Goal: Task Accomplishment & Management: Complete application form

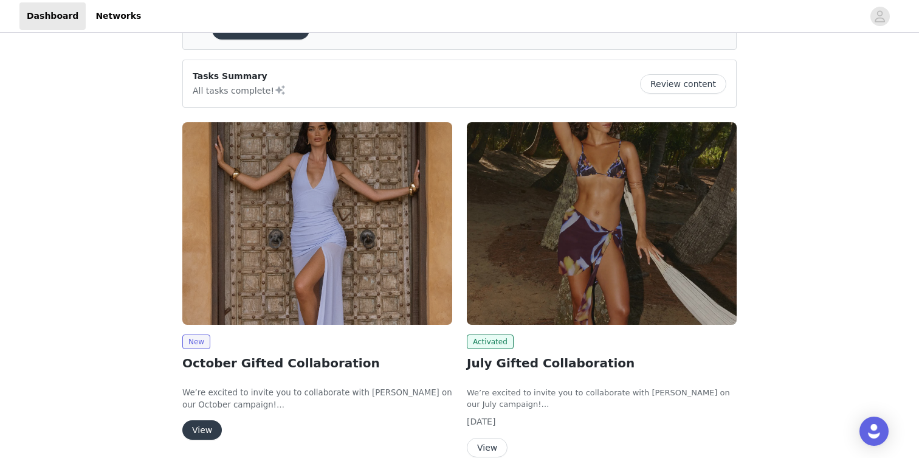
scroll to position [132, 0]
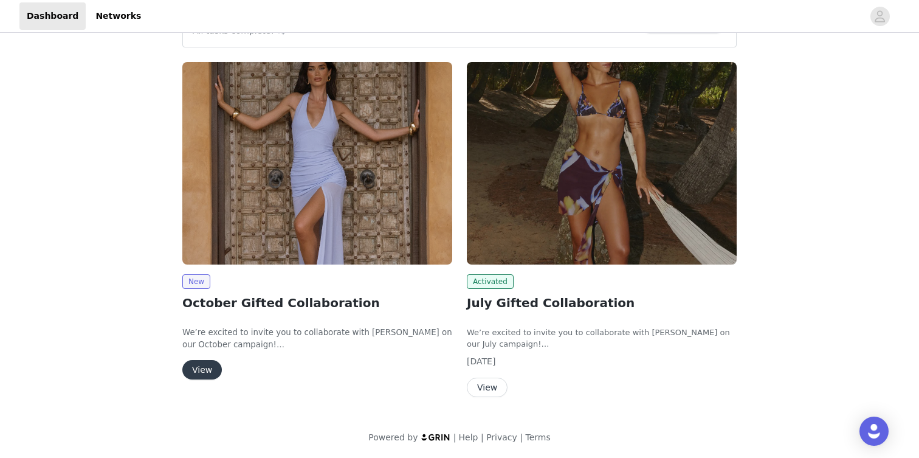
click at [196, 362] on button "View" at bounding box center [202, 369] width 40 height 19
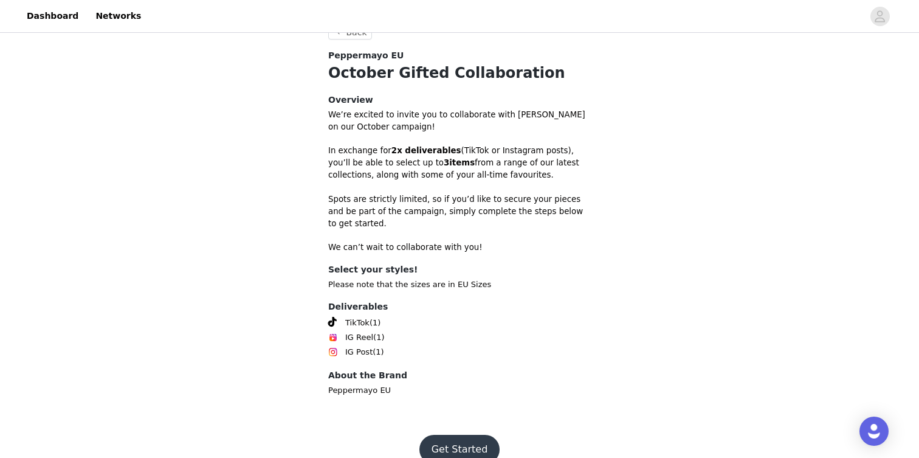
scroll to position [313, 0]
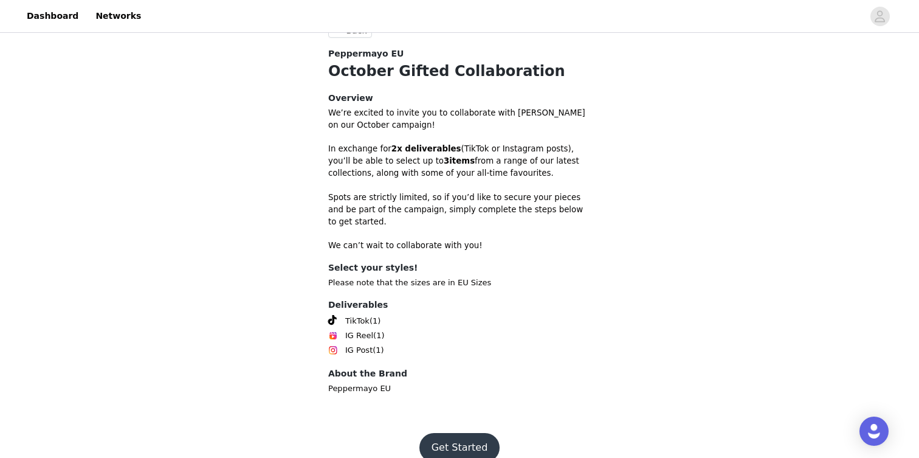
click at [442, 439] on button "Get Started" at bounding box center [459, 447] width 81 height 29
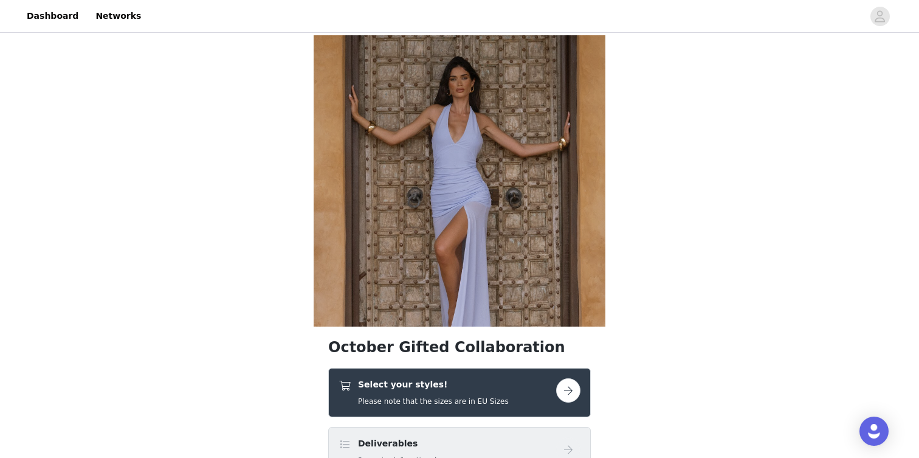
click at [562, 384] on button "button" at bounding box center [568, 390] width 24 height 24
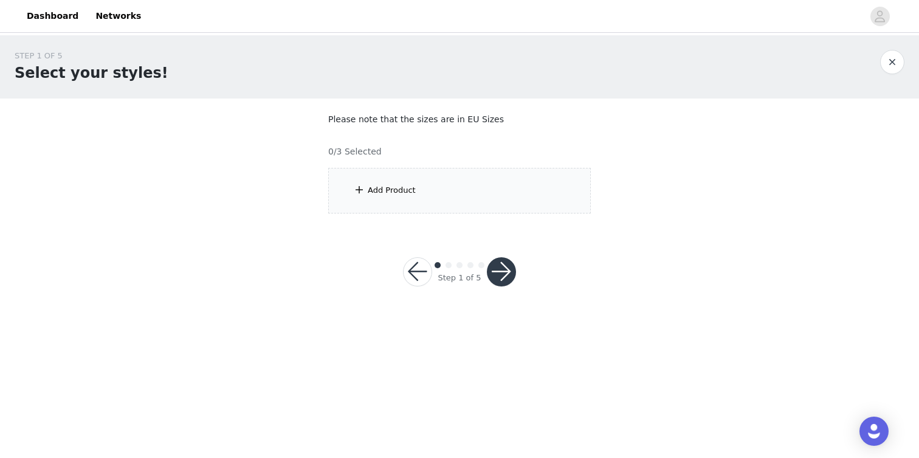
click at [371, 183] on div "Add Product" at bounding box center [459, 191] width 263 height 46
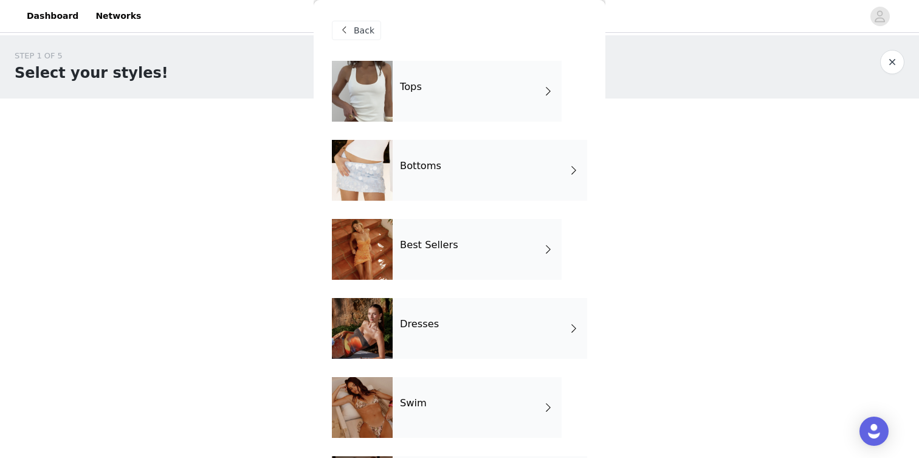
click at [445, 329] on div "Dresses" at bounding box center [490, 328] width 195 height 61
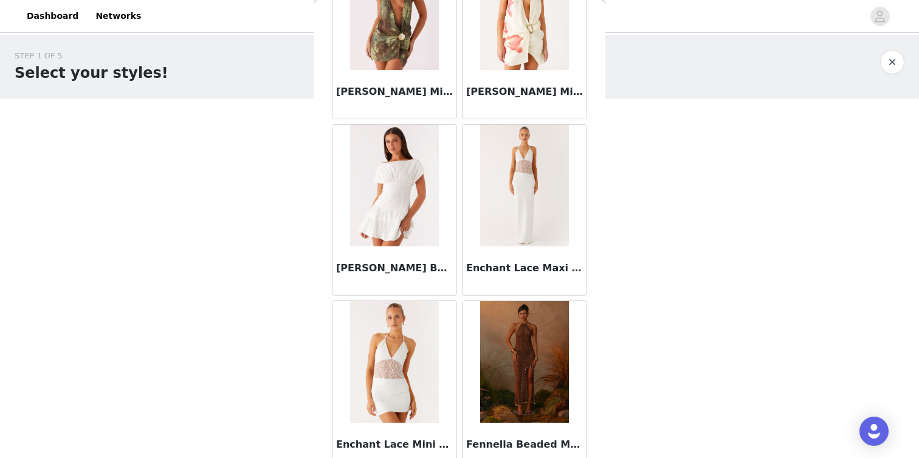
scroll to position [1402, 0]
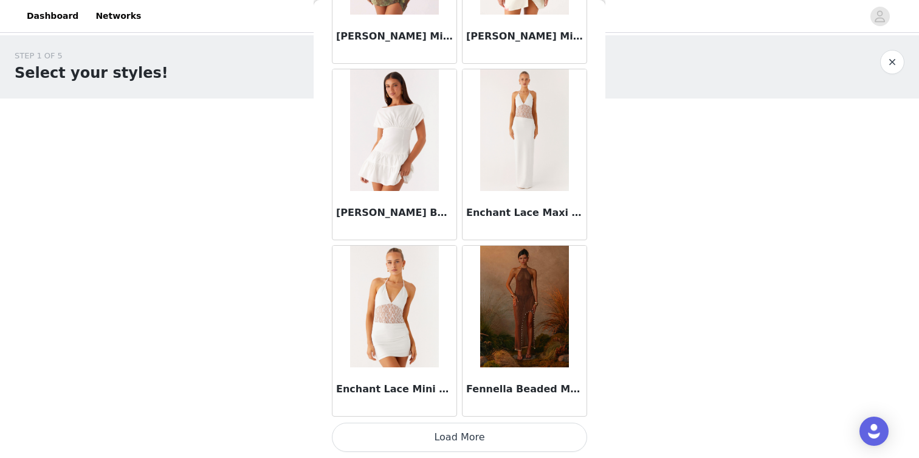
click at [474, 437] on button "Load More" at bounding box center [459, 436] width 255 height 29
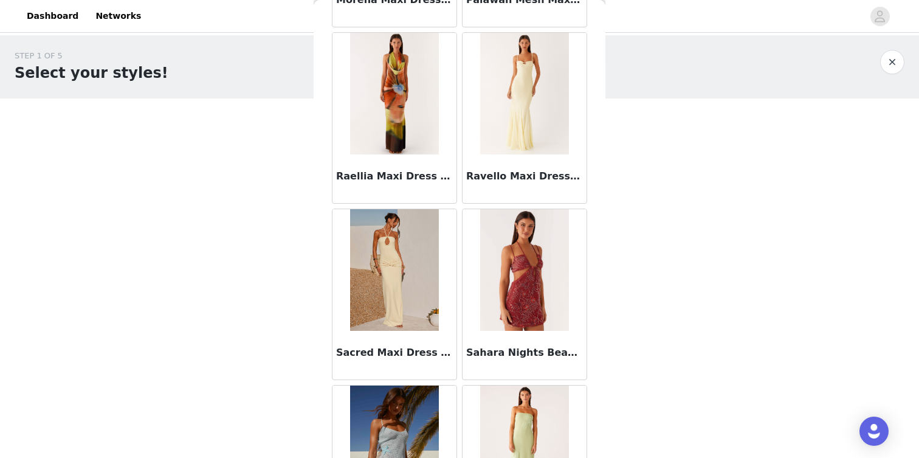
scroll to position [3165, 0]
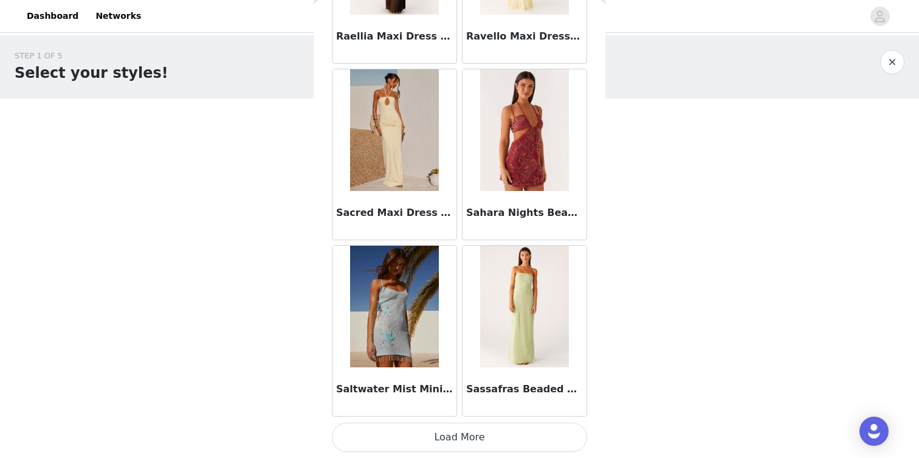
click at [444, 438] on button "Load More" at bounding box center [459, 436] width 255 height 29
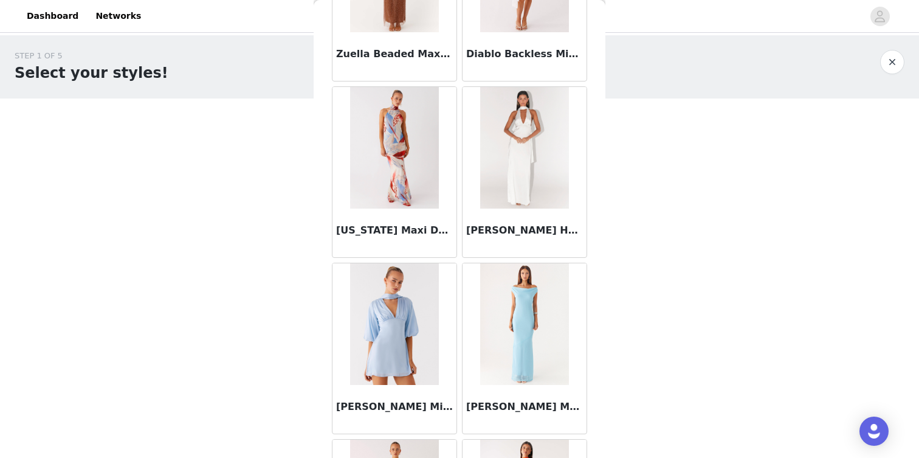
scroll to position [4928, 0]
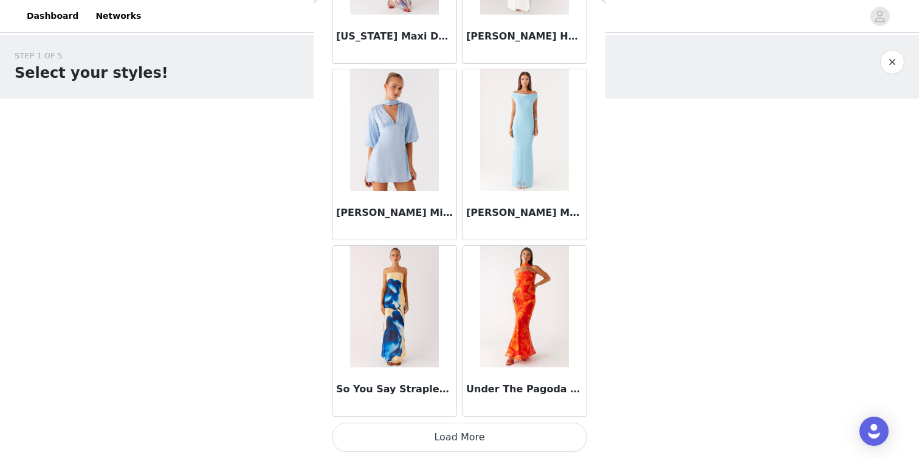
click at [501, 448] on button "Load More" at bounding box center [459, 436] width 255 height 29
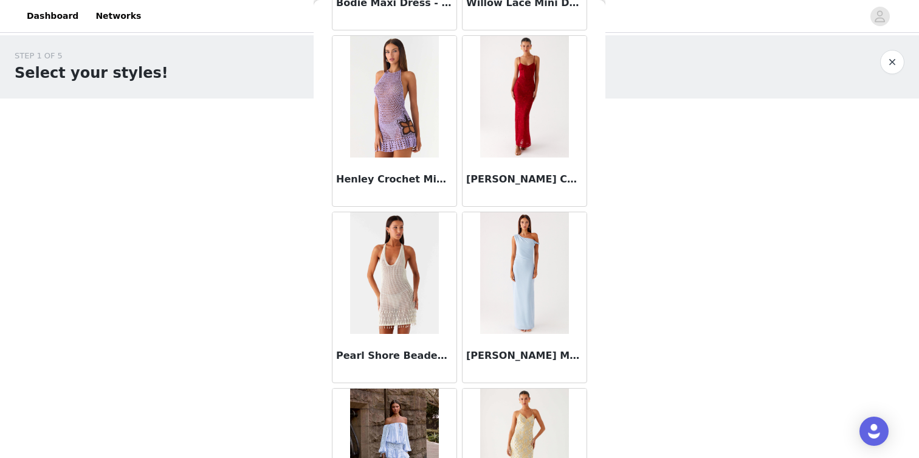
scroll to position [5594, 0]
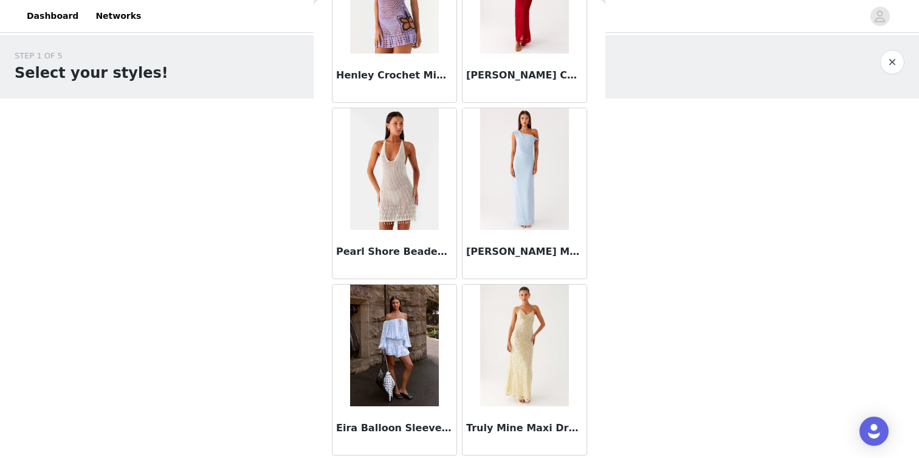
click at [523, 325] on img at bounding box center [524, 345] width 88 height 122
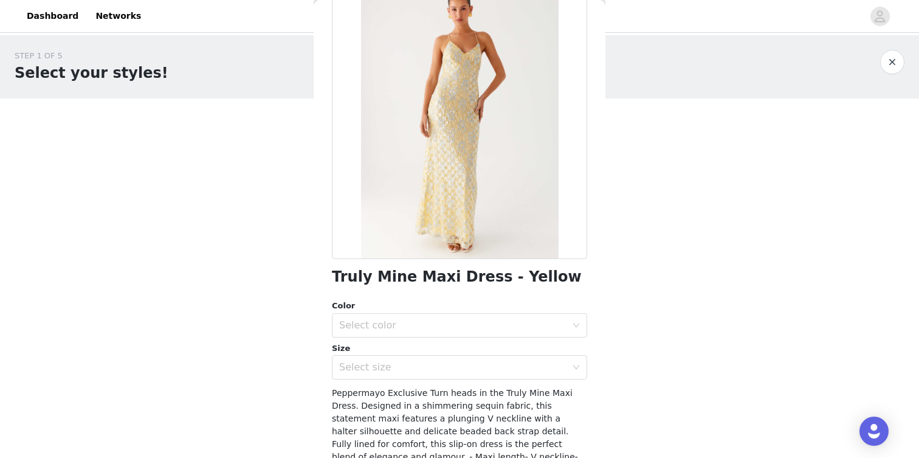
scroll to position [90, 0]
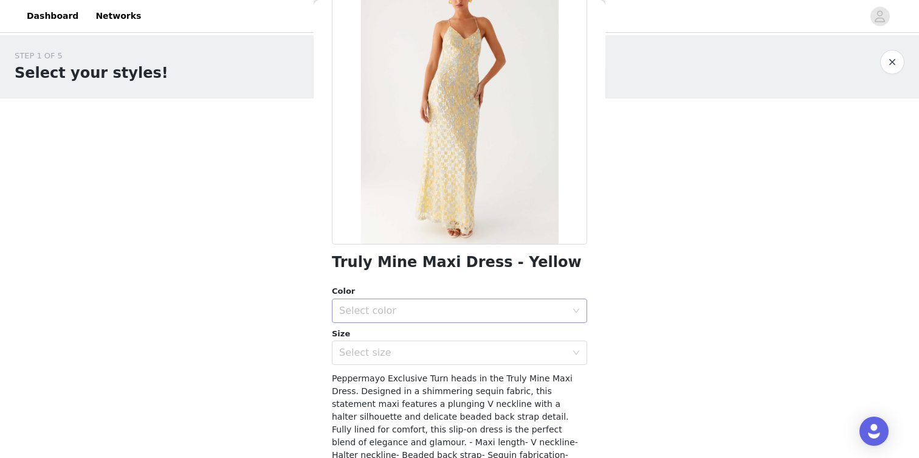
click at [533, 300] on div "Select color" at bounding box center [455, 310] width 233 height 23
click at [521, 334] on li "Yellow" at bounding box center [459, 337] width 255 height 19
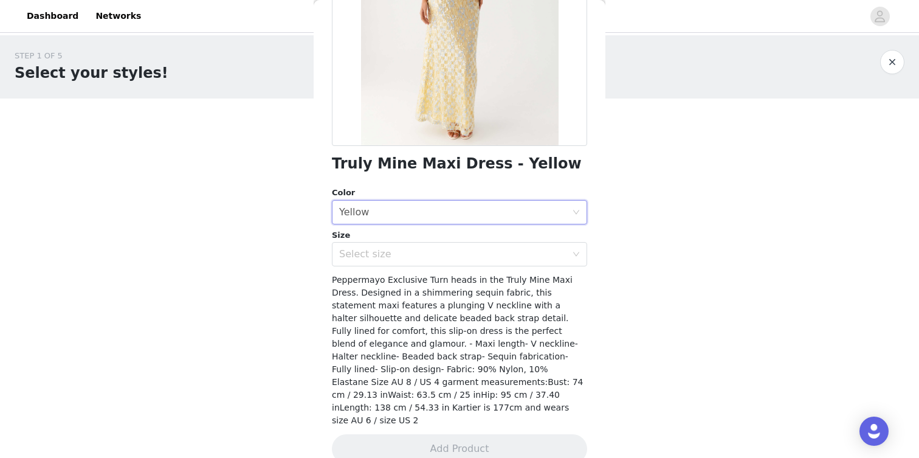
scroll to position [196, 0]
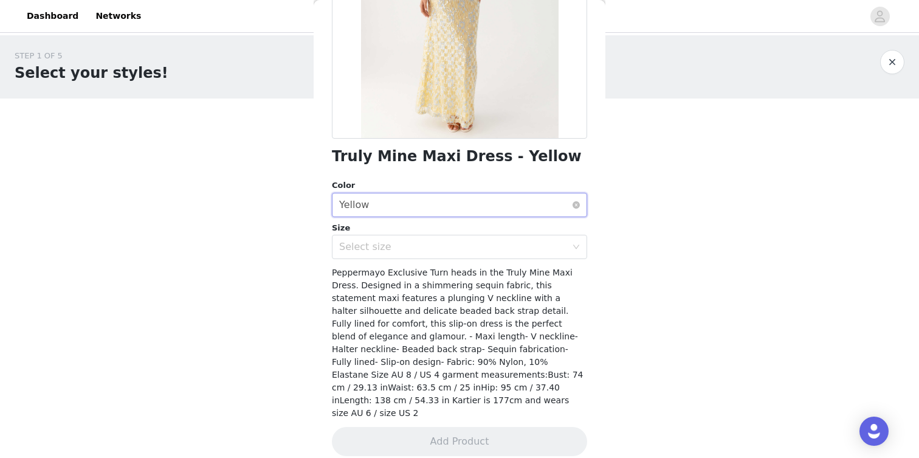
click at [565, 211] on div "Select color Yellow" at bounding box center [455, 204] width 233 height 23
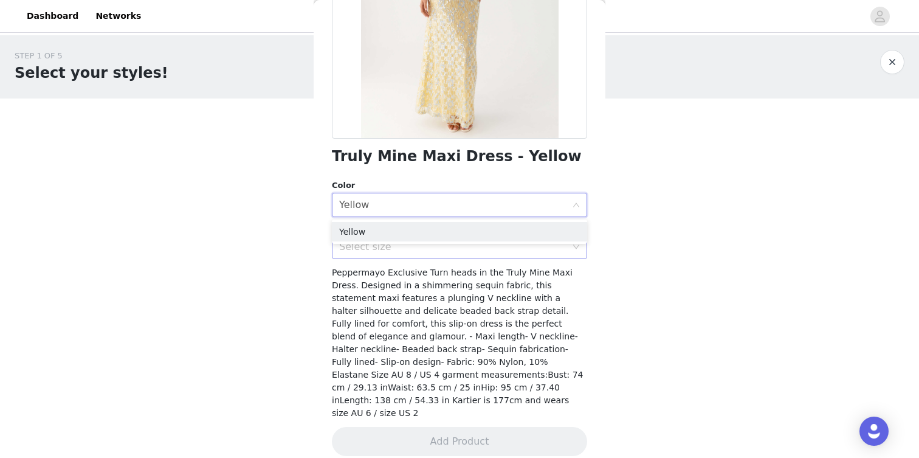
click at [571, 255] on div "Select size" at bounding box center [459, 247] width 255 height 24
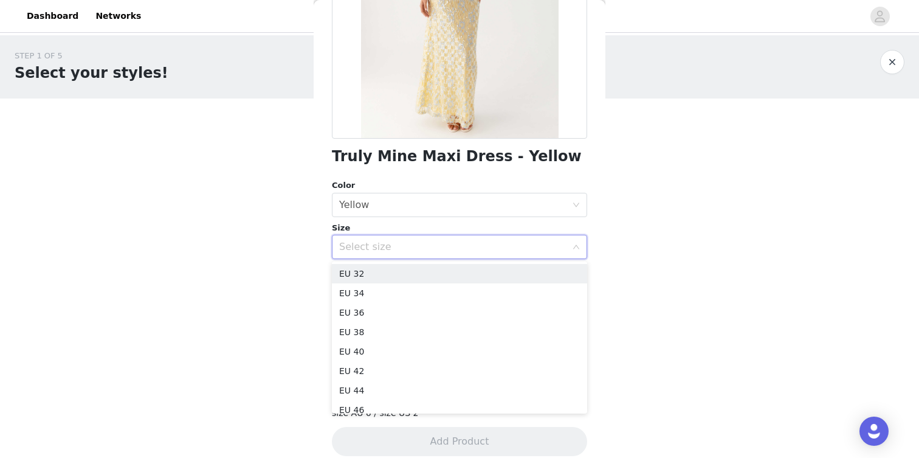
click at [571, 245] on div "Select size" at bounding box center [455, 246] width 233 height 23
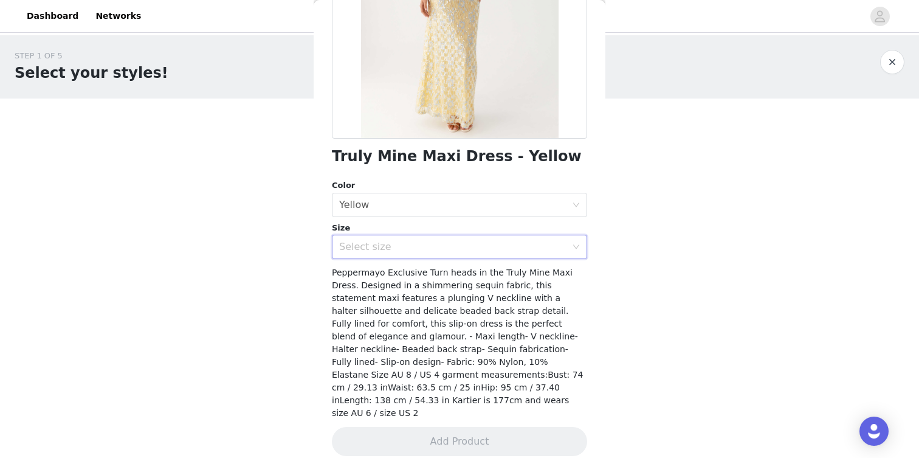
click at [573, 239] on div "Select size" at bounding box center [459, 247] width 255 height 24
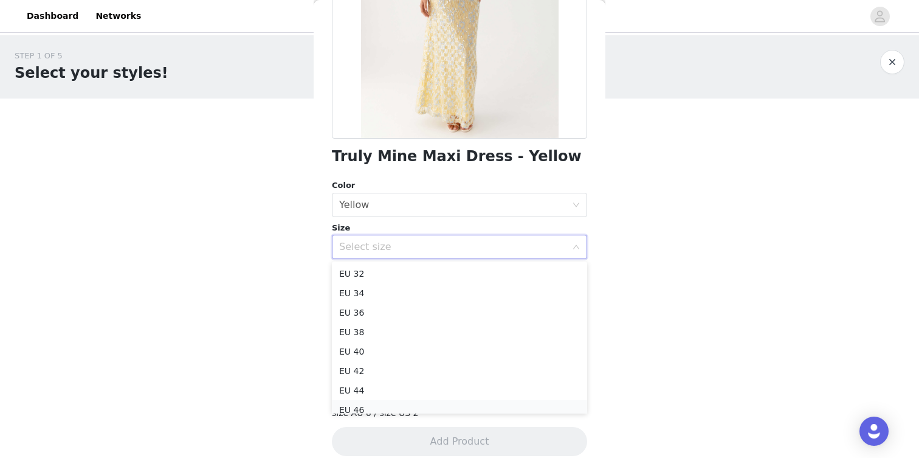
scroll to position [6, 0]
click at [359, 283] on li "EU 34" at bounding box center [459, 286] width 255 height 19
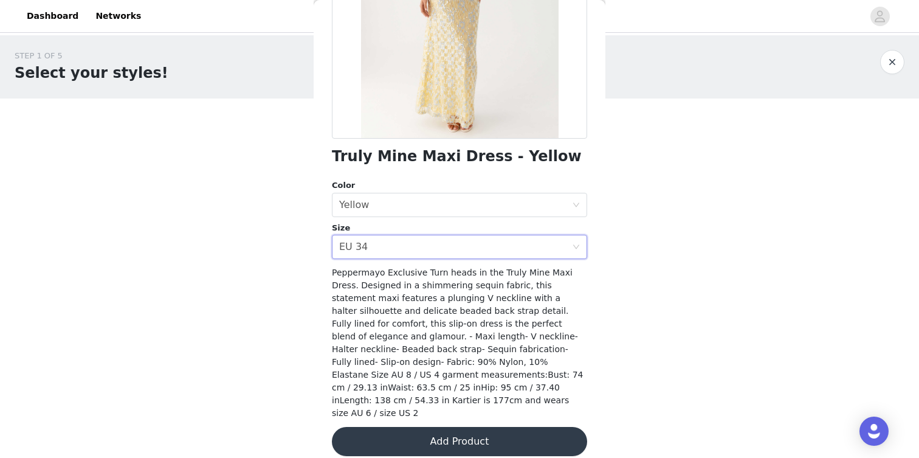
click at [494, 427] on button "Add Product" at bounding box center [459, 441] width 255 height 29
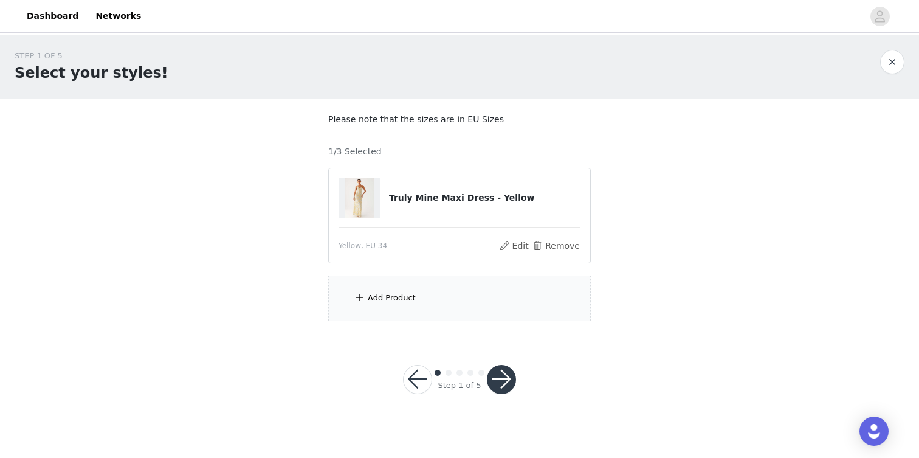
click at [404, 296] on div "Add Product" at bounding box center [392, 298] width 48 height 12
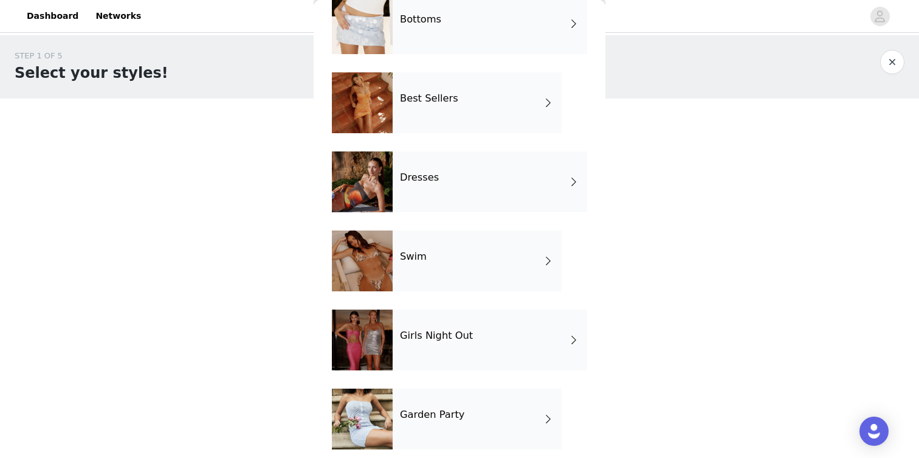
scroll to position [235, 0]
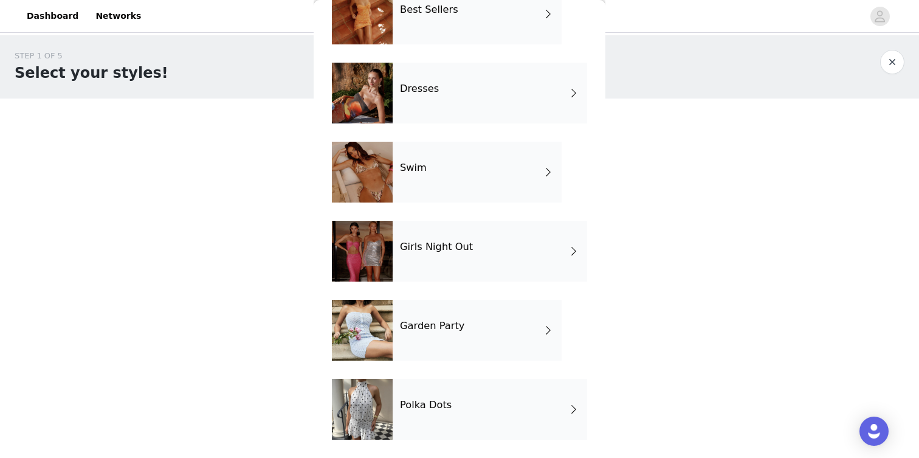
click at [434, 405] on h4 "Polka Dots" at bounding box center [426, 404] width 52 height 11
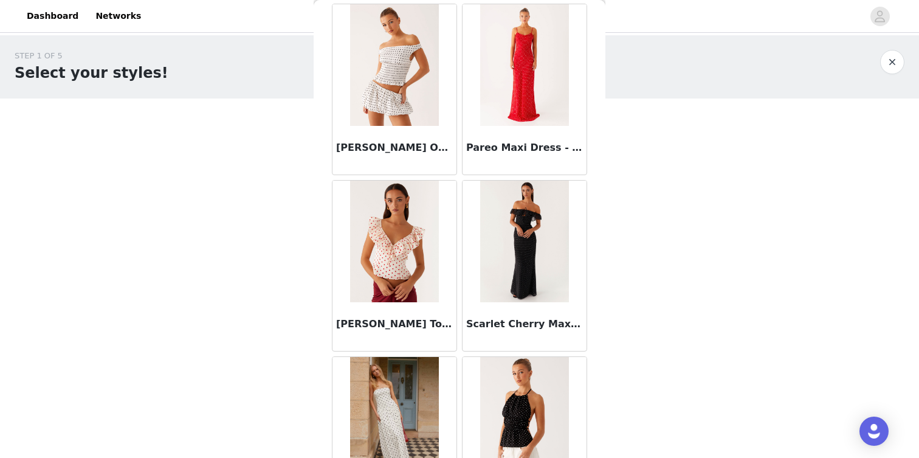
scroll to position [0, 0]
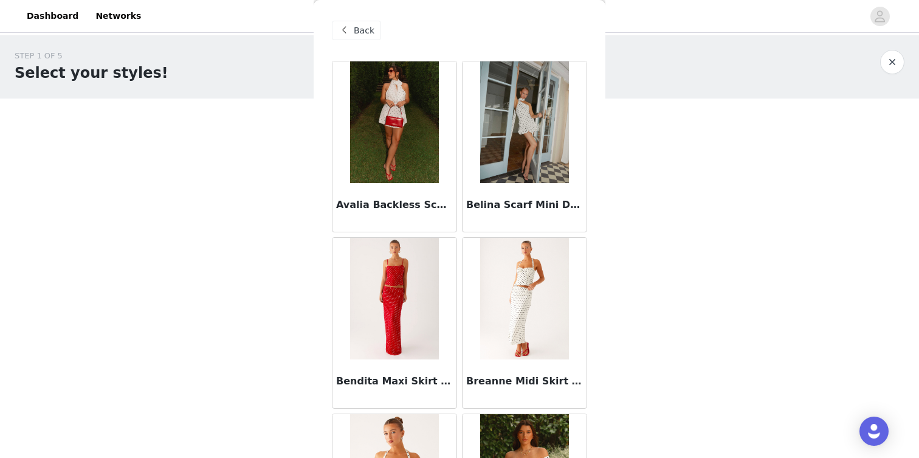
click at [362, 40] on div "Back" at bounding box center [459, 30] width 255 height 61
click at [362, 34] on span "Back" at bounding box center [364, 30] width 21 height 13
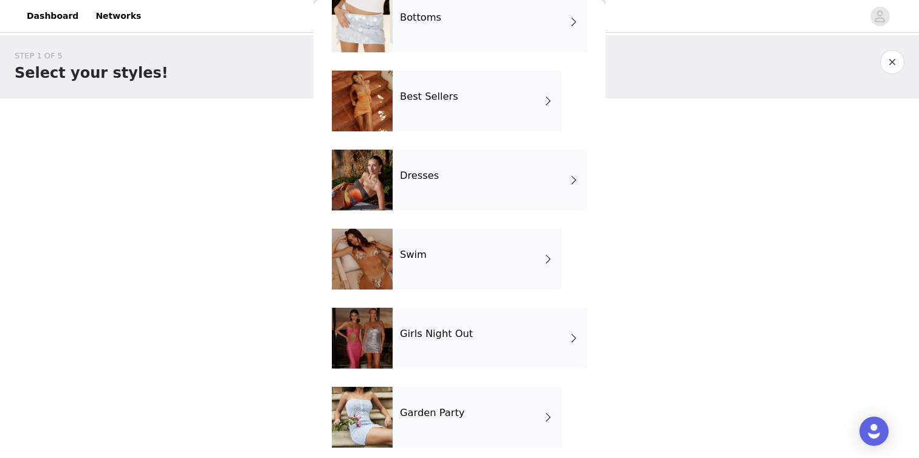
scroll to position [235, 0]
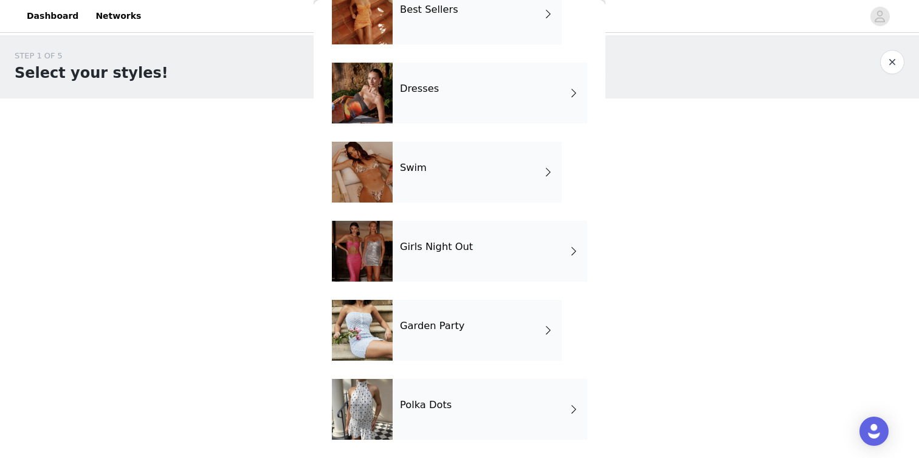
click at [484, 266] on div "Girls Night Out" at bounding box center [490, 251] width 195 height 61
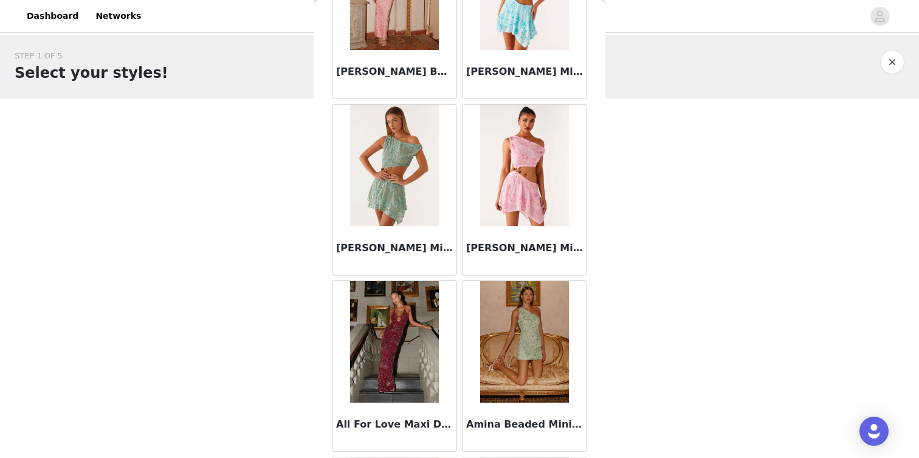
scroll to position [315, 0]
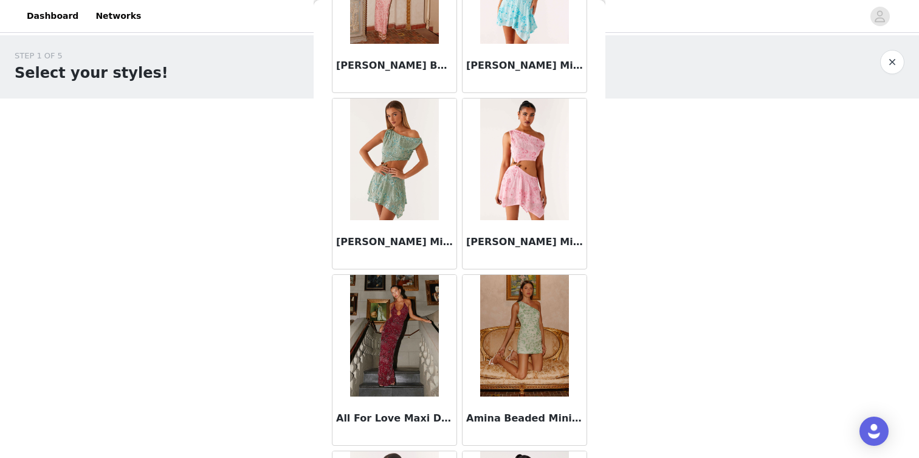
click at [419, 334] on img at bounding box center [394, 336] width 88 height 122
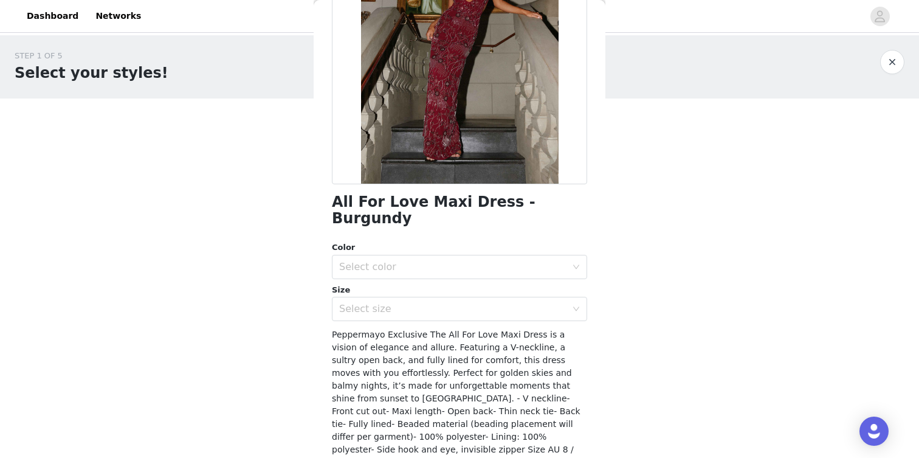
scroll to position [170, 0]
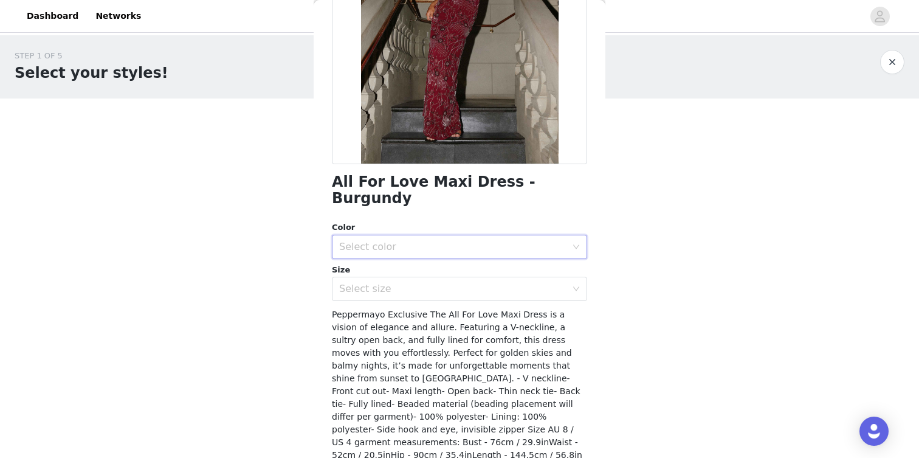
click at [475, 237] on div "Select color" at bounding box center [455, 246] width 233 height 23
click at [475, 258] on li "Burgundy" at bounding box center [459, 256] width 255 height 19
click at [475, 283] on div "Select size" at bounding box center [452, 289] width 227 height 12
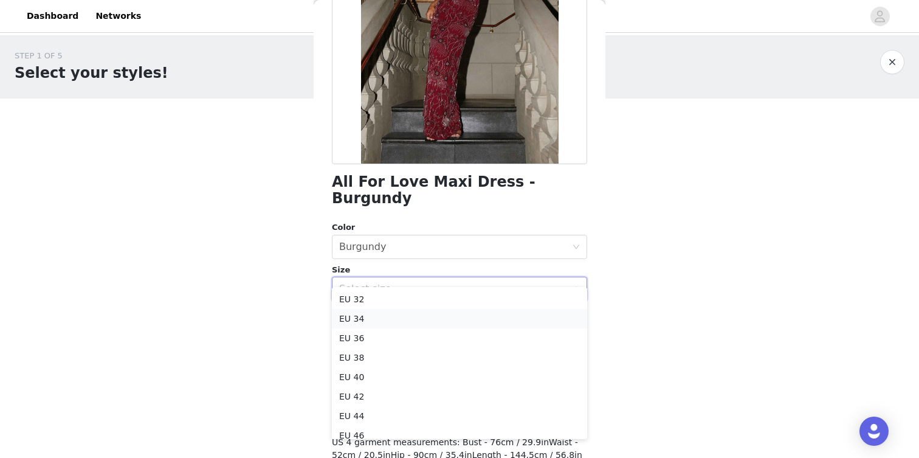
click at [472, 320] on li "EU 34" at bounding box center [459, 318] width 255 height 19
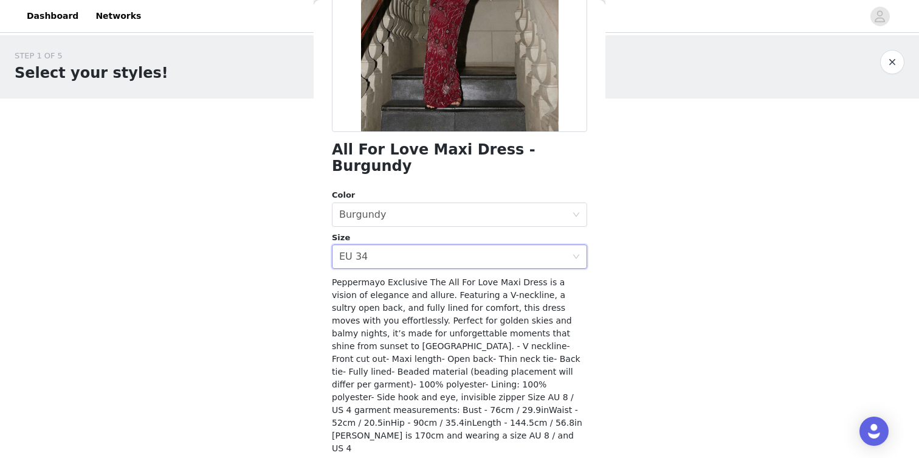
scroll to position [208, 0]
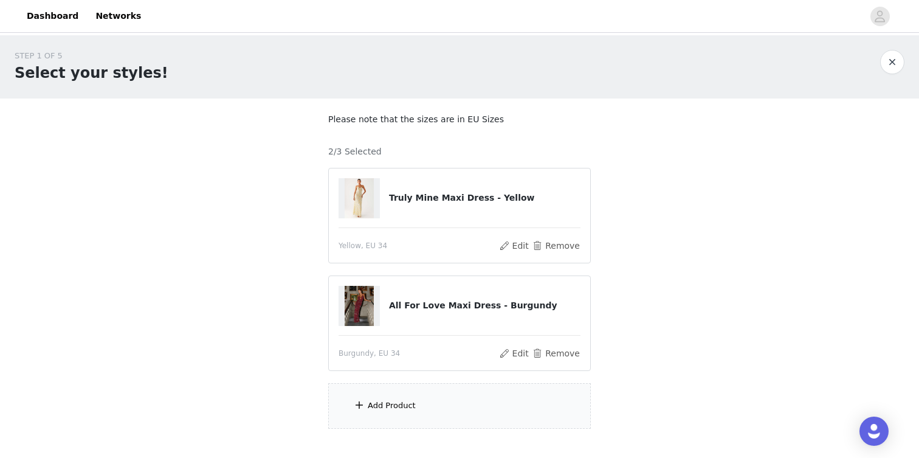
click at [409, 407] on div "Add Product" at bounding box center [392, 405] width 48 height 12
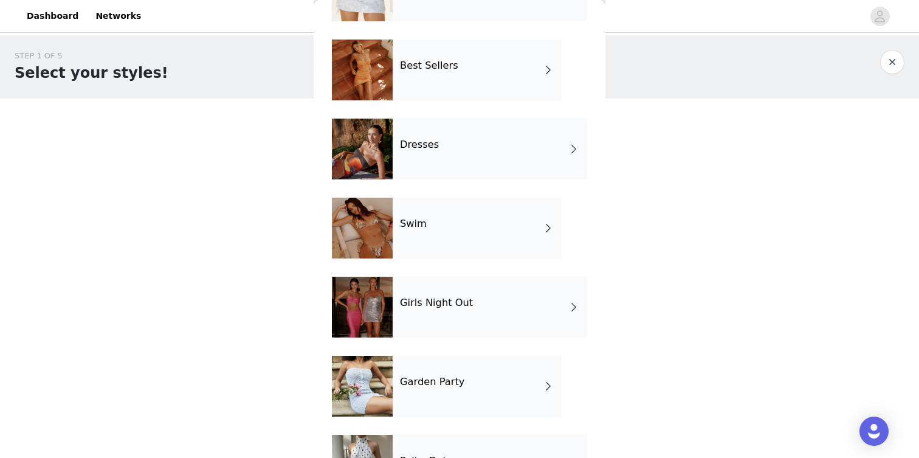
scroll to position [181, 0]
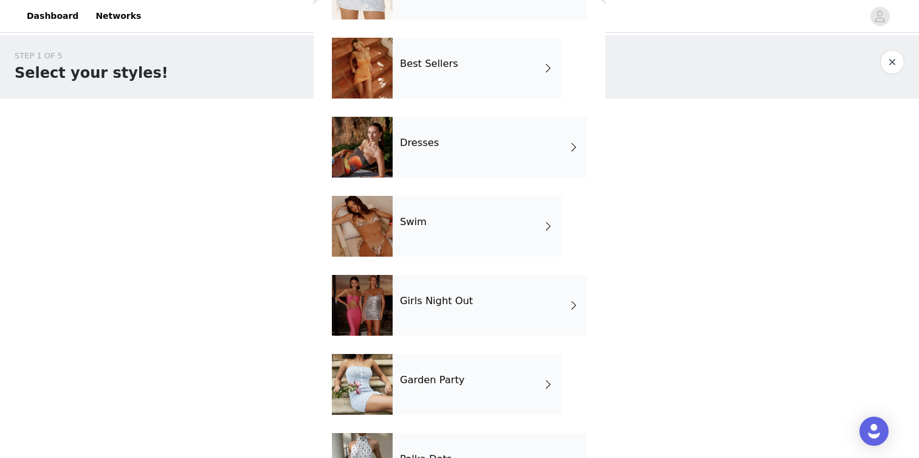
click at [456, 315] on div "Girls Night Out" at bounding box center [490, 305] width 195 height 61
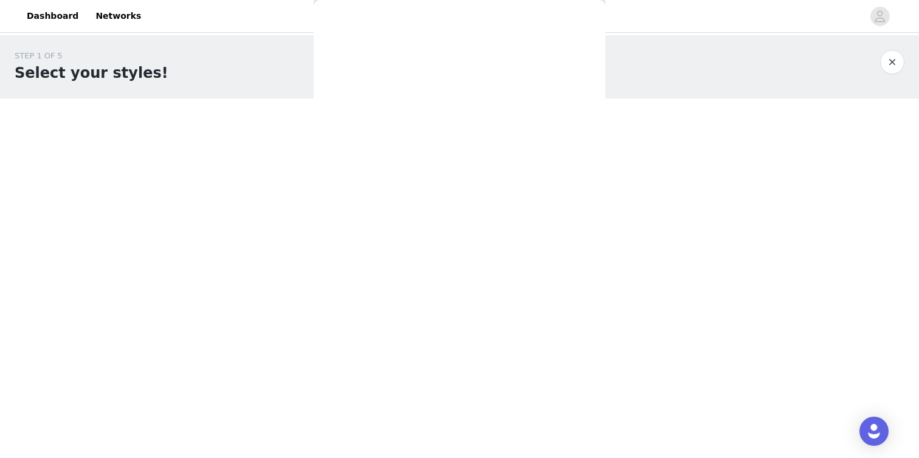
scroll to position [0, 0]
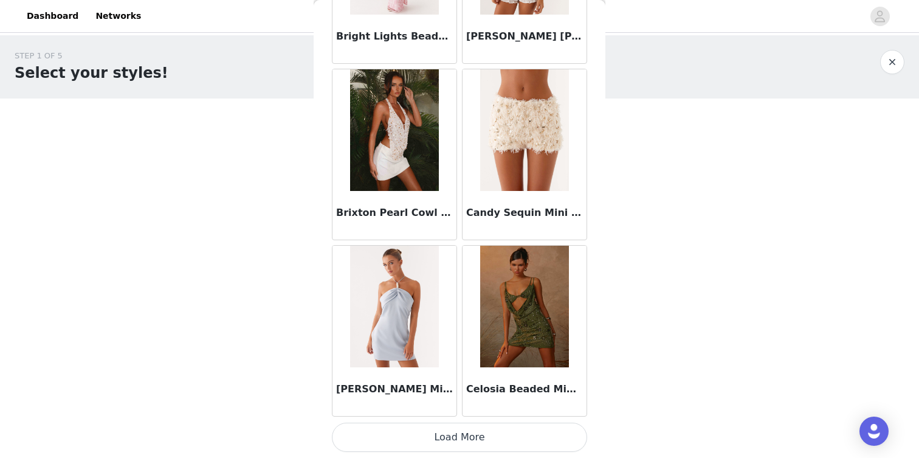
click at [472, 432] on button "Load More" at bounding box center [459, 436] width 255 height 29
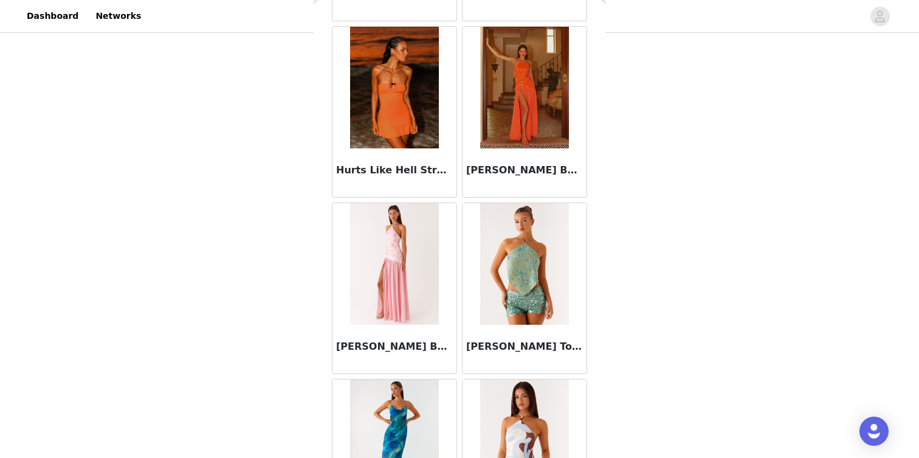
scroll to position [3165, 0]
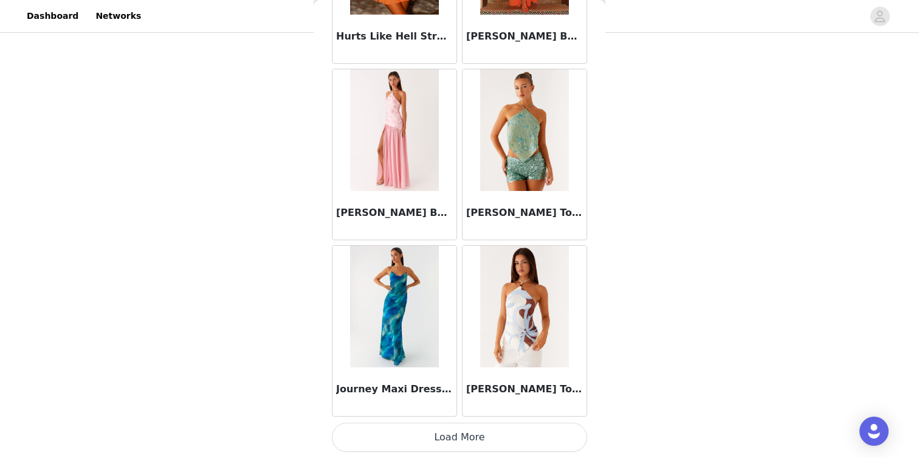
click at [488, 436] on button "Load More" at bounding box center [459, 436] width 255 height 29
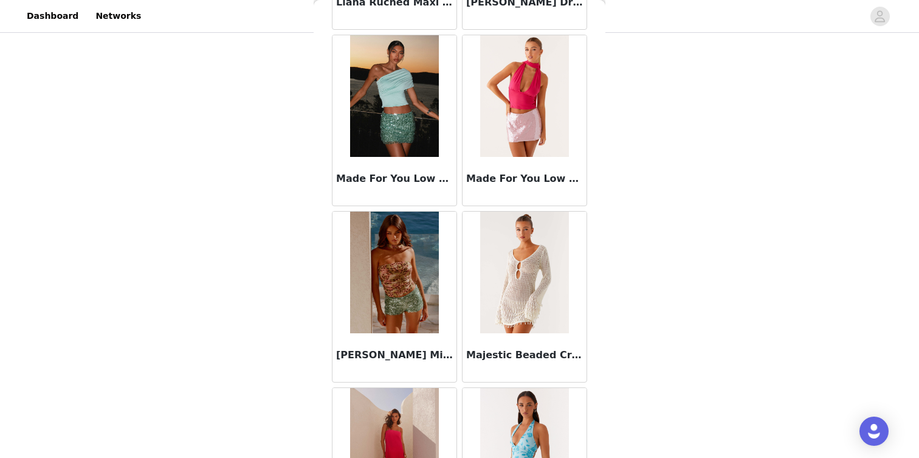
scroll to position [4928, 0]
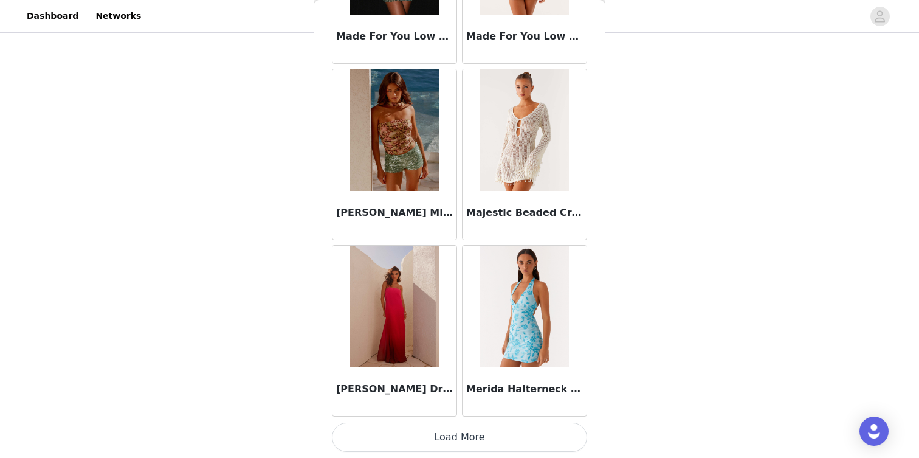
click at [463, 431] on button "Load More" at bounding box center [459, 436] width 255 height 29
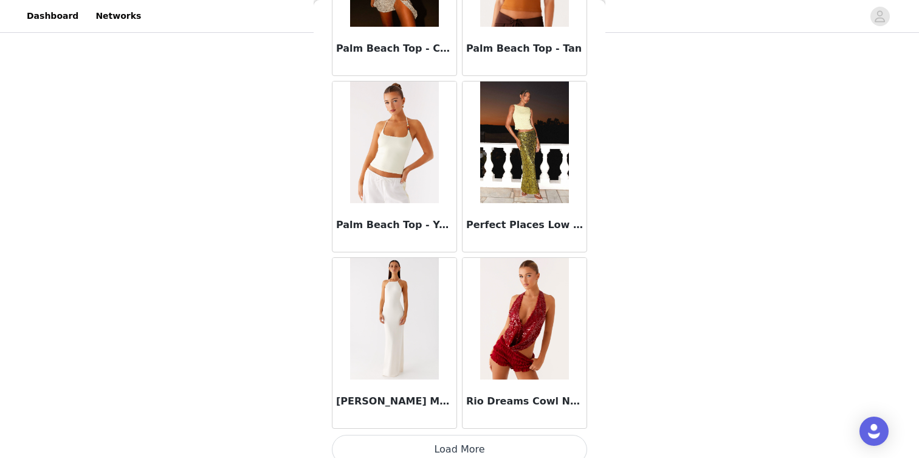
scroll to position [6691, 0]
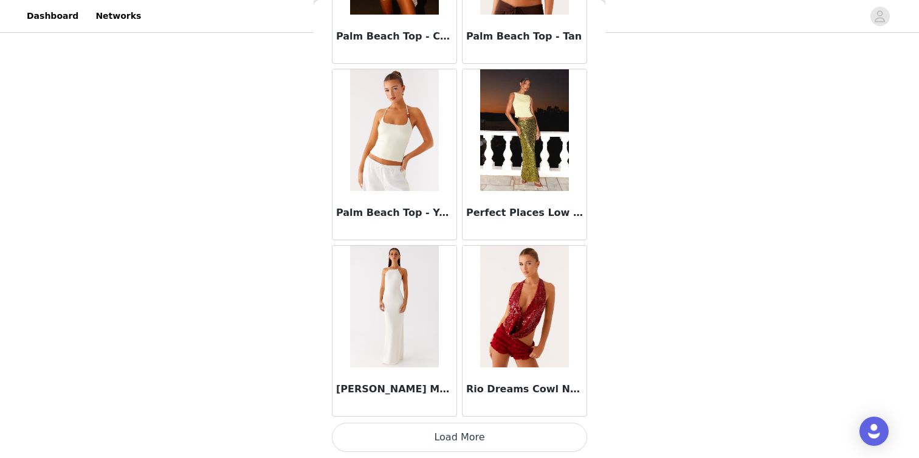
click at [473, 442] on button "Load More" at bounding box center [459, 436] width 255 height 29
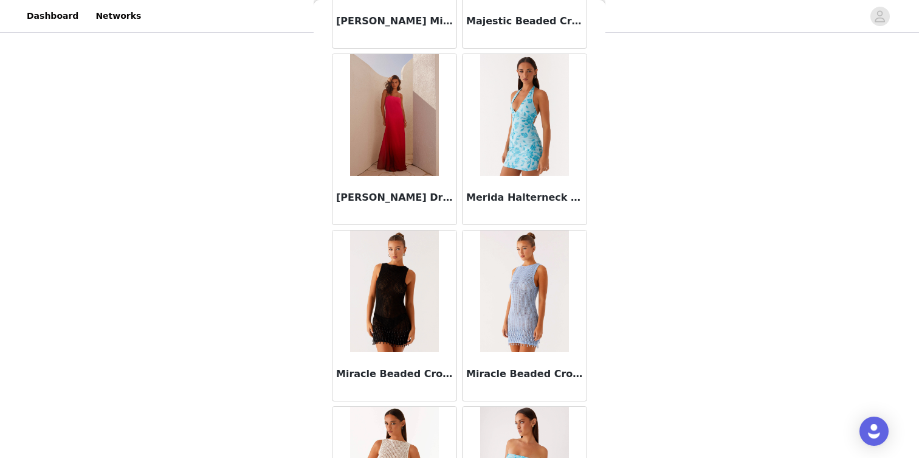
scroll to position [5085, 0]
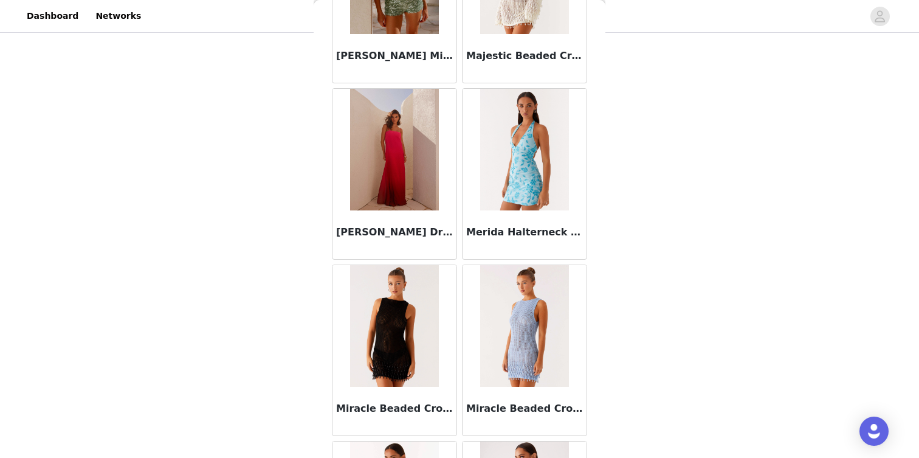
click at [394, 150] on img at bounding box center [394, 150] width 88 height 122
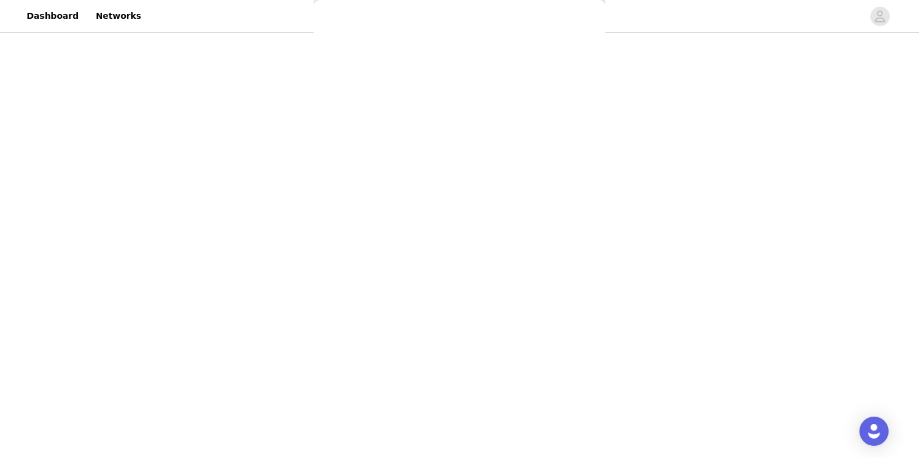
scroll to position [0, 0]
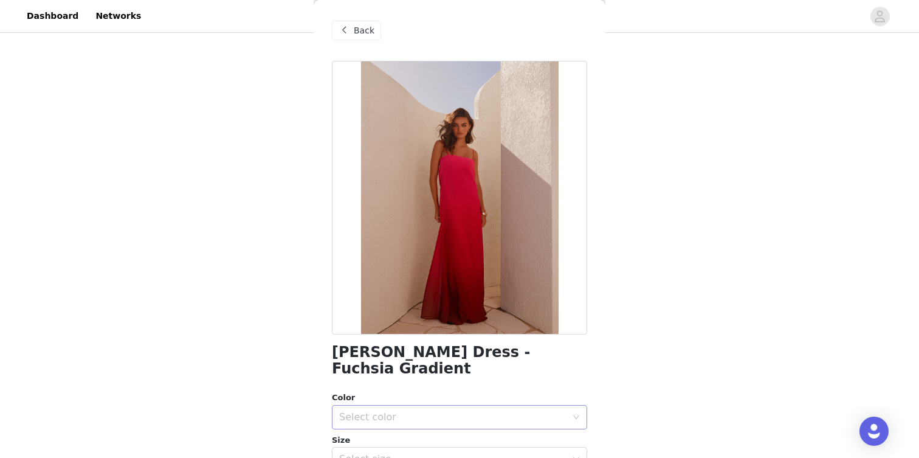
click at [472, 407] on div "Select color" at bounding box center [455, 416] width 233 height 23
click at [461, 435] on li "Fuchsia Gradient" at bounding box center [459, 443] width 255 height 19
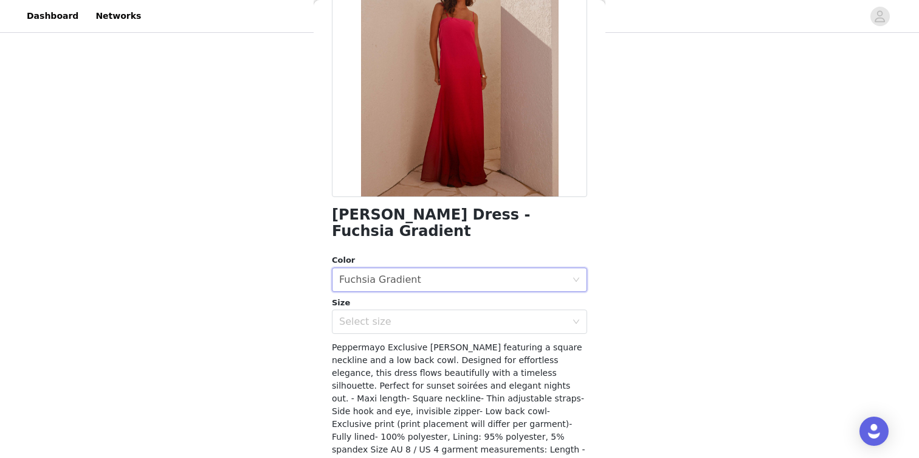
scroll to position [156, 0]
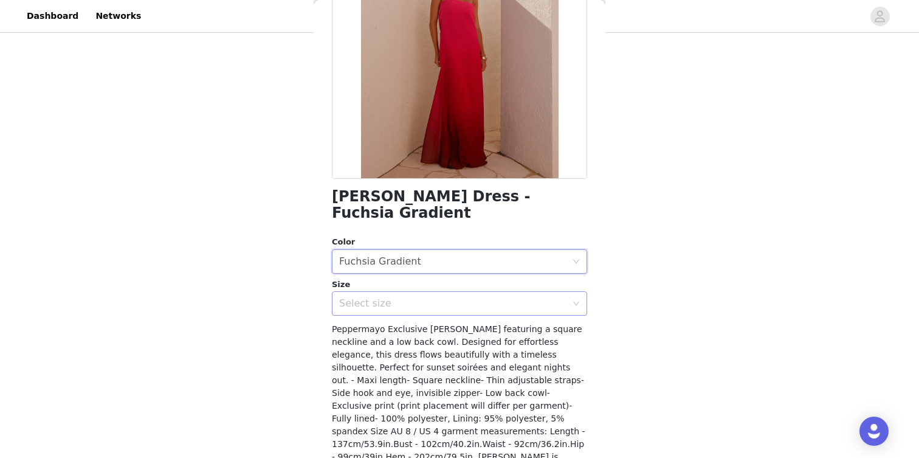
click at [520, 301] on div "Select size" at bounding box center [452, 303] width 227 height 12
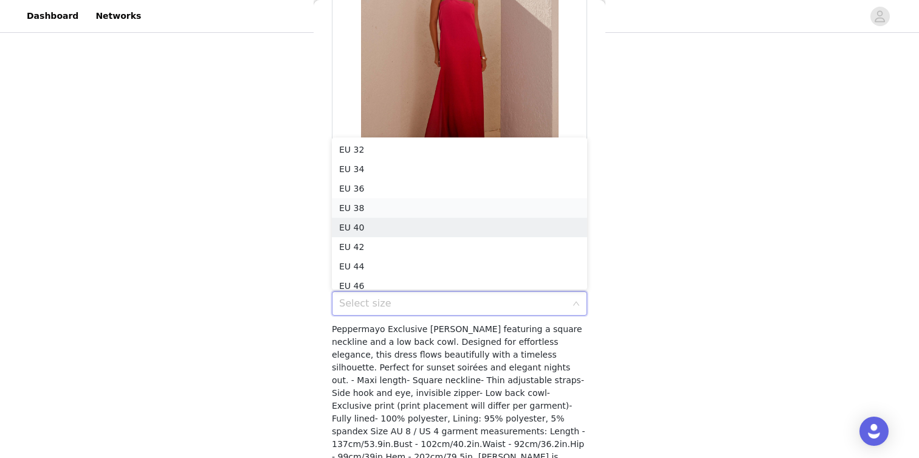
scroll to position [6, 0]
click at [487, 166] on li "EU 34" at bounding box center [459, 162] width 255 height 19
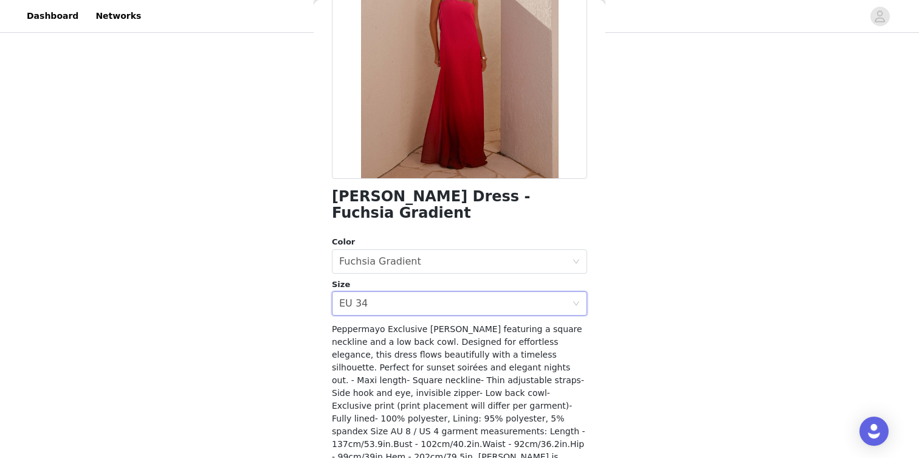
scroll to position [212, 0]
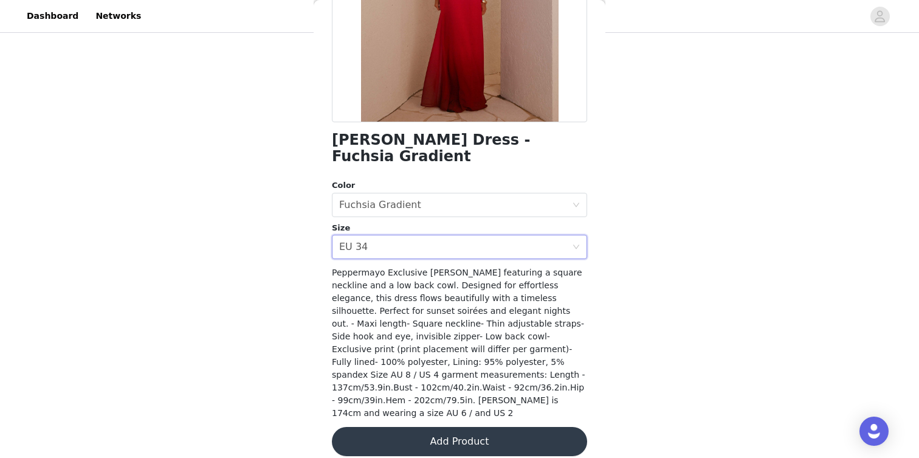
click at [515, 436] on button "Add Product" at bounding box center [459, 441] width 255 height 29
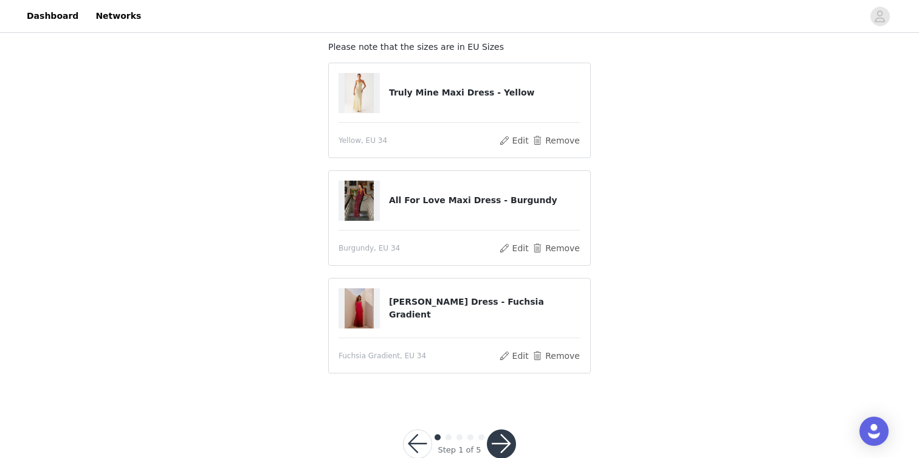
scroll to position [102, 0]
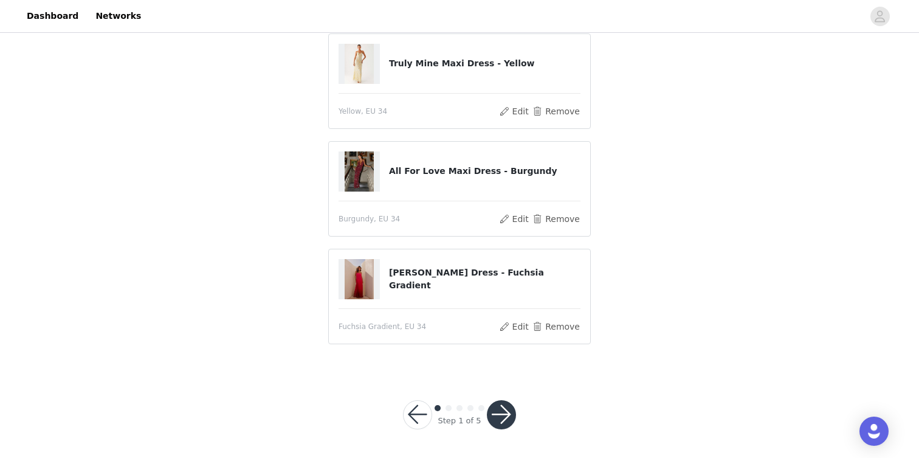
click at [361, 61] on img at bounding box center [359, 64] width 29 height 40
click at [529, 326] on button "Edit" at bounding box center [513, 326] width 31 height 15
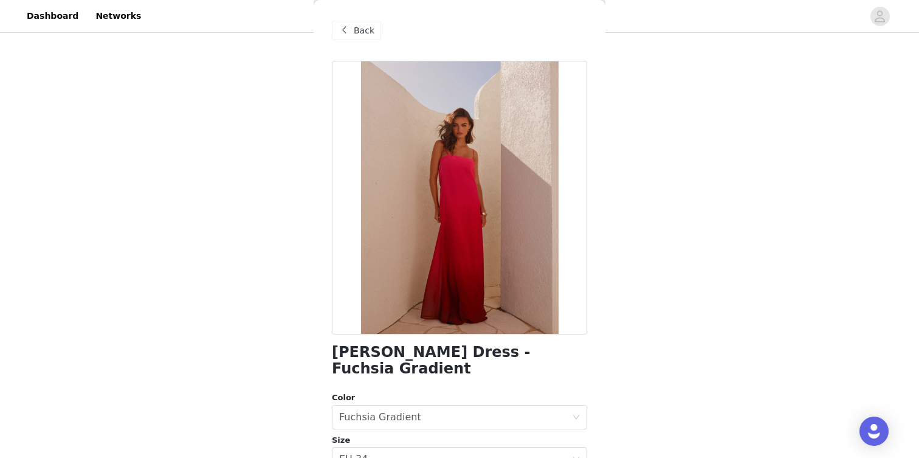
click at [362, 30] on span "Back" at bounding box center [364, 30] width 21 height 13
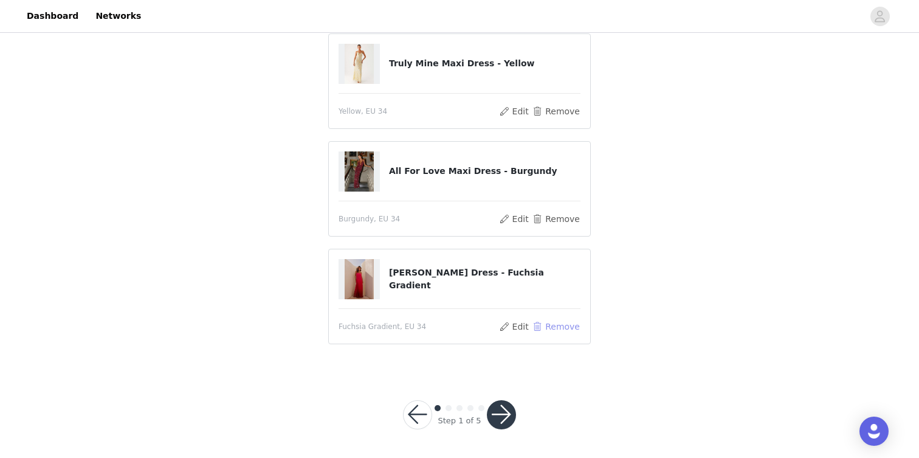
click at [570, 325] on button "Remove" at bounding box center [556, 326] width 49 height 15
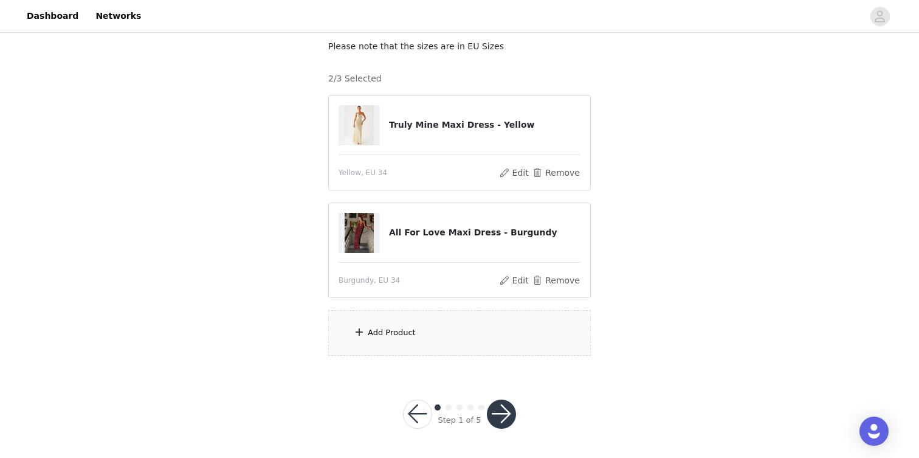
scroll to position [72, 0]
click at [440, 326] on div "Add Product" at bounding box center [459, 334] width 263 height 46
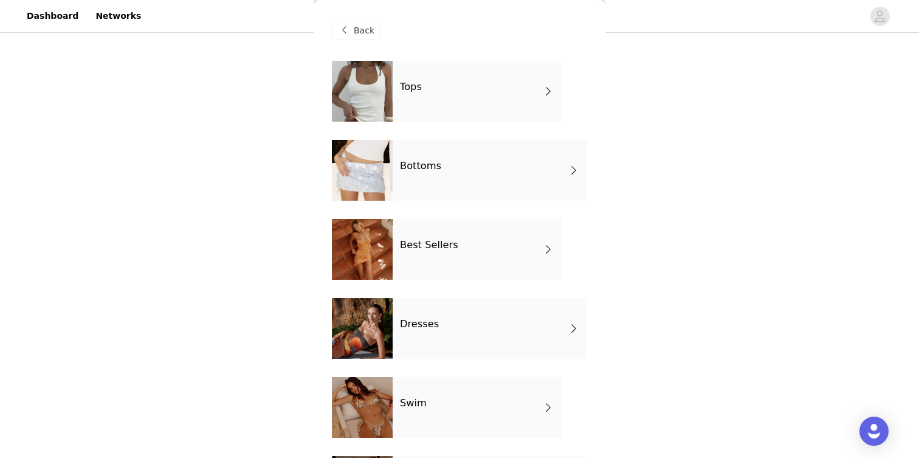
click at [467, 238] on div "Best Sellers" at bounding box center [477, 249] width 169 height 61
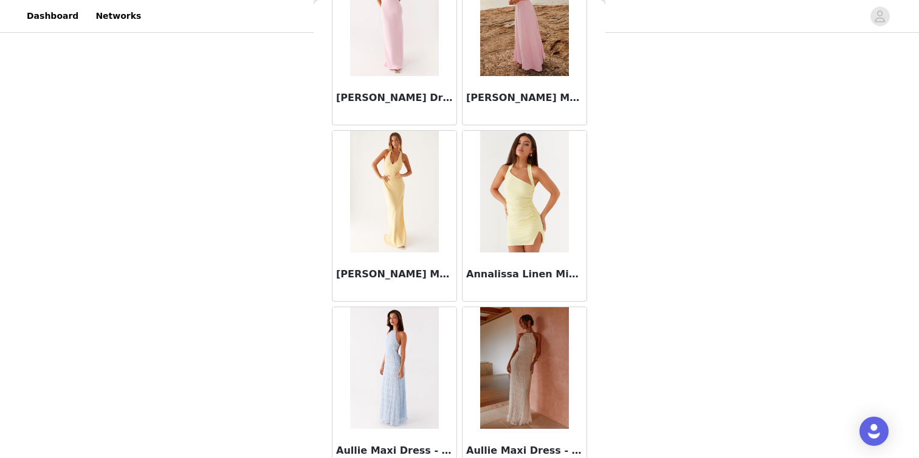
scroll to position [1402, 0]
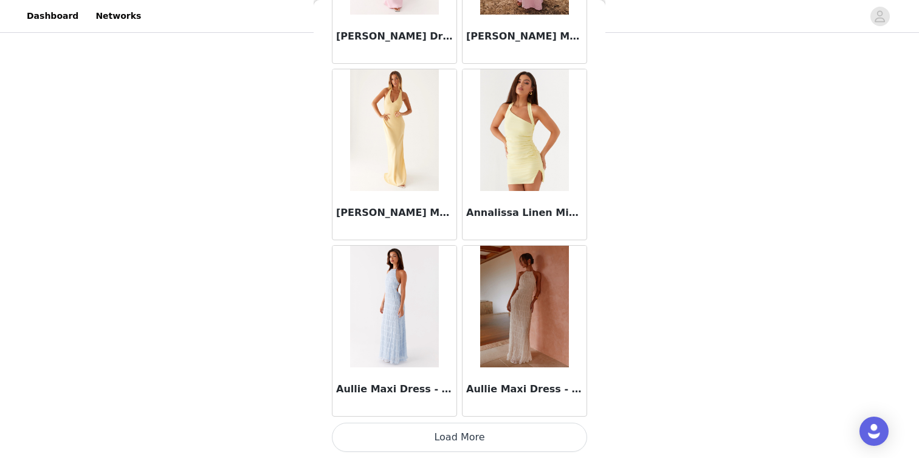
click at [478, 441] on button "Load More" at bounding box center [459, 436] width 255 height 29
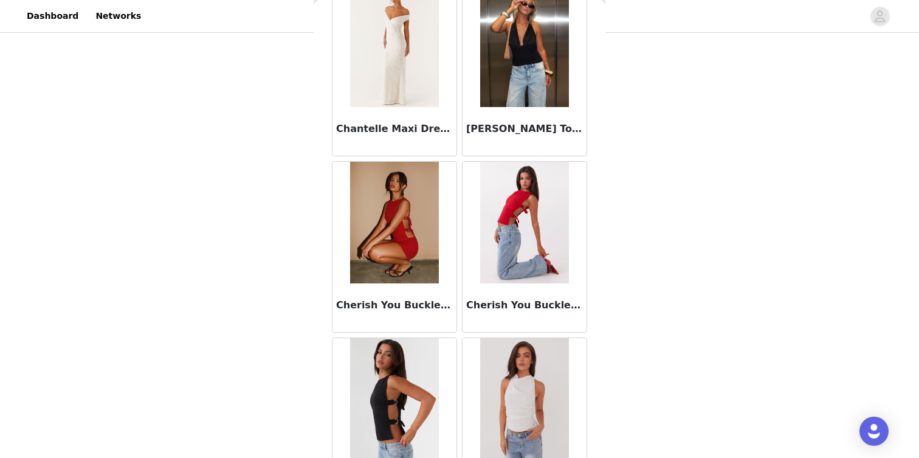
scroll to position [3165, 0]
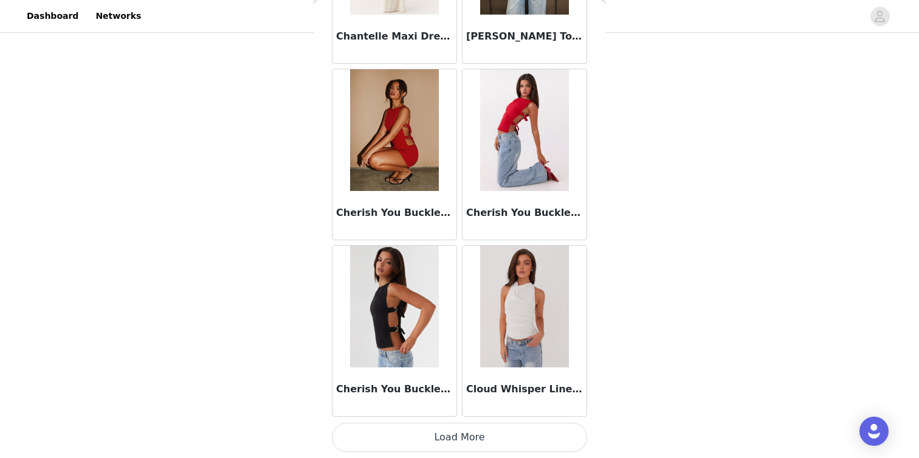
click at [484, 445] on button "Load More" at bounding box center [459, 436] width 255 height 29
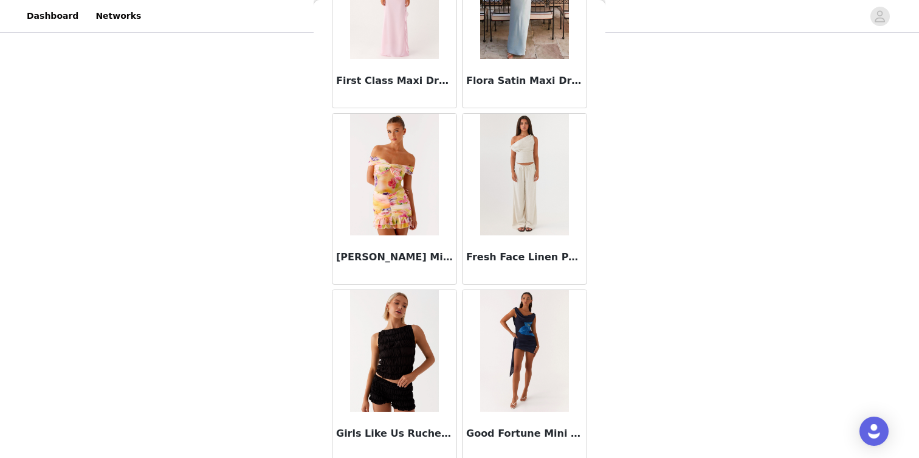
scroll to position [4928, 0]
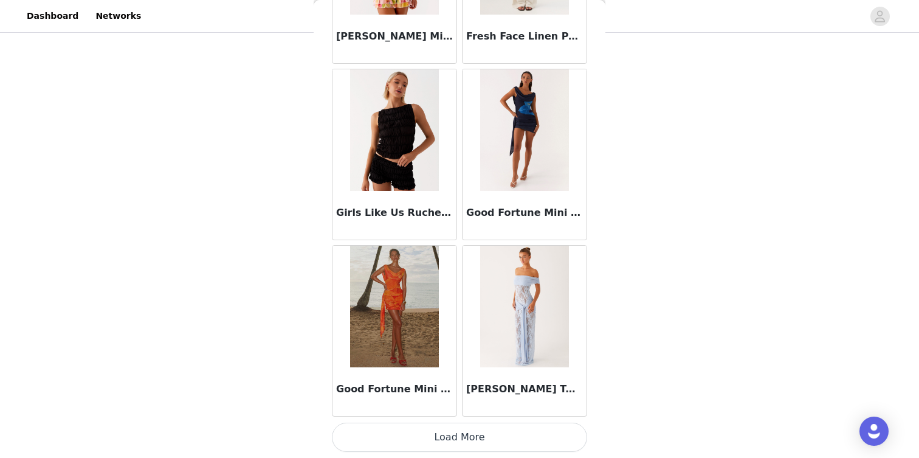
click at [501, 429] on button "Load More" at bounding box center [459, 436] width 255 height 29
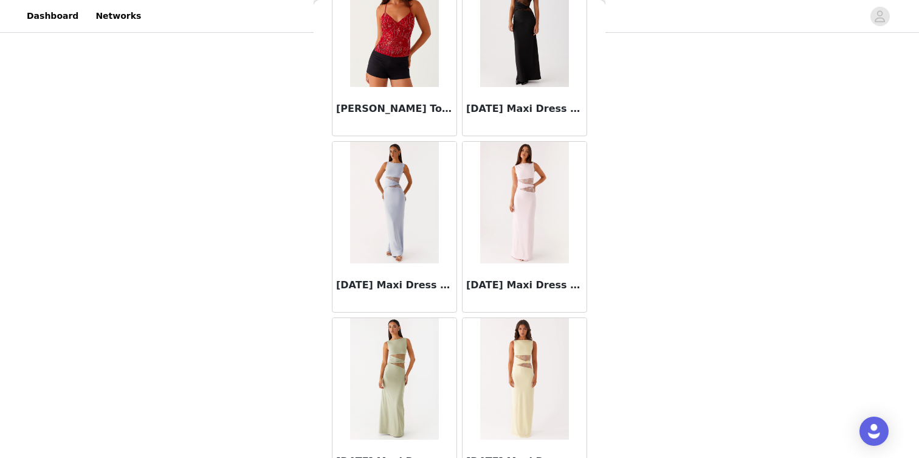
scroll to position [6691, 0]
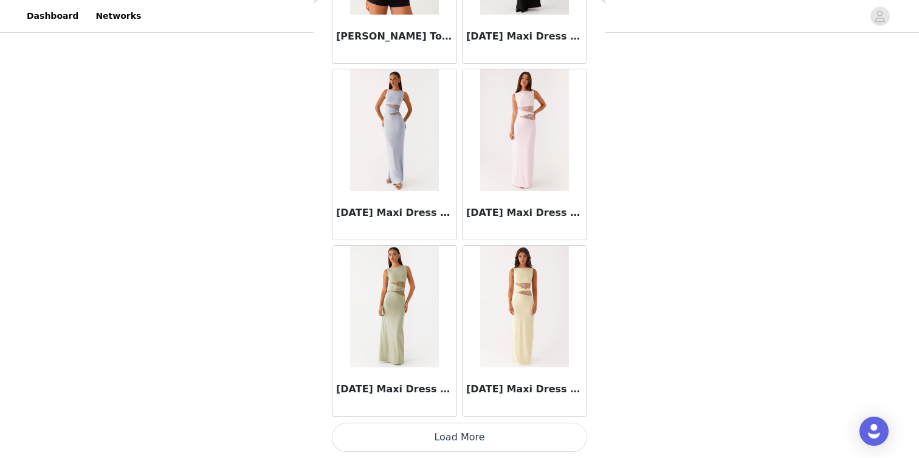
click at [487, 435] on button "Load More" at bounding box center [459, 436] width 255 height 29
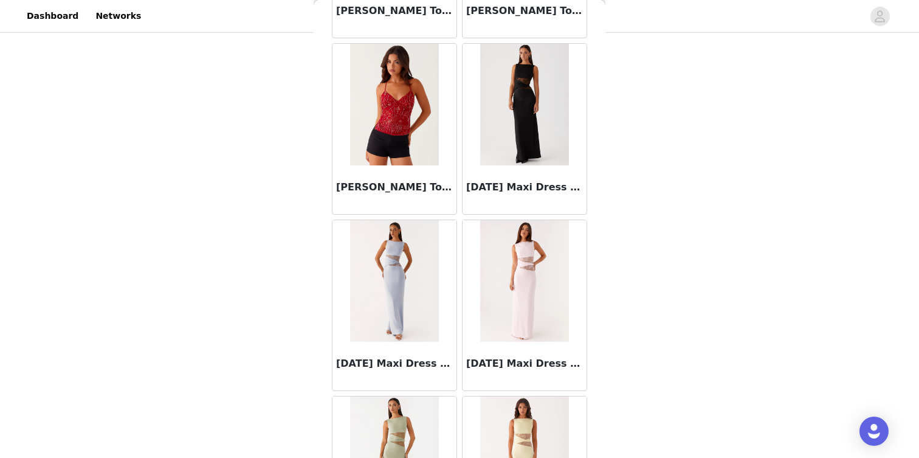
scroll to position [6539, 0]
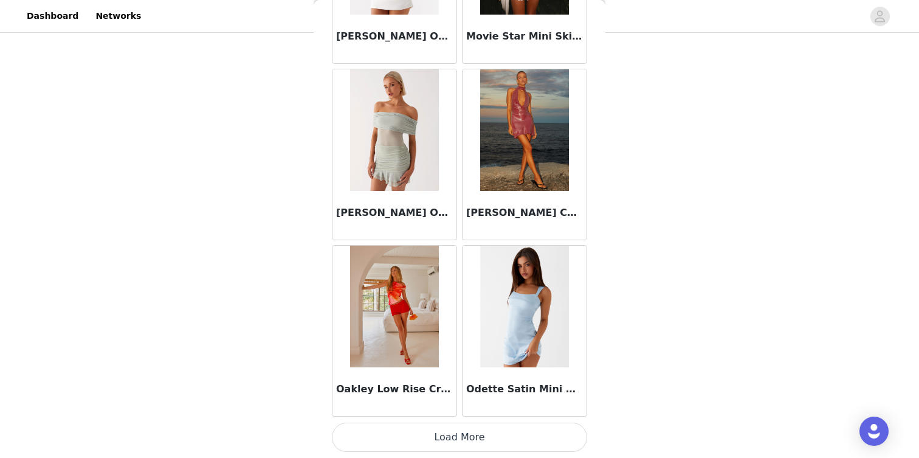
click at [477, 441] on button "Load More" at bounding box center [459, 436] width 255 height 29
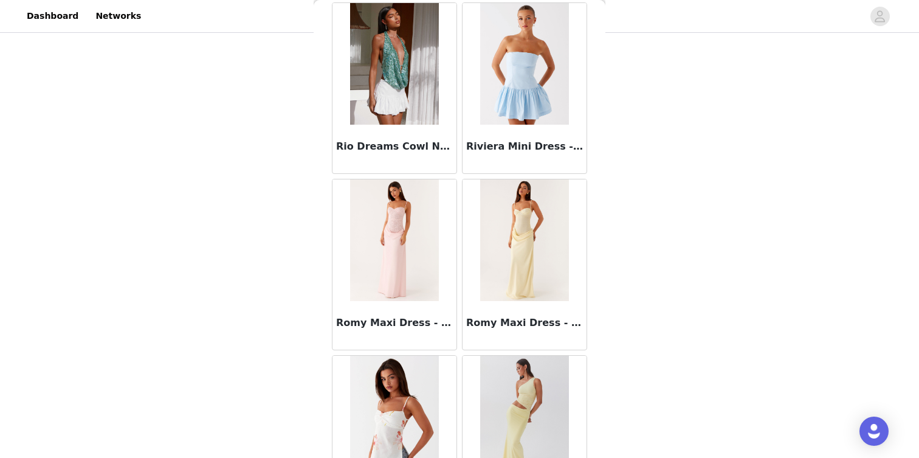
scroll to position [10216, 0]
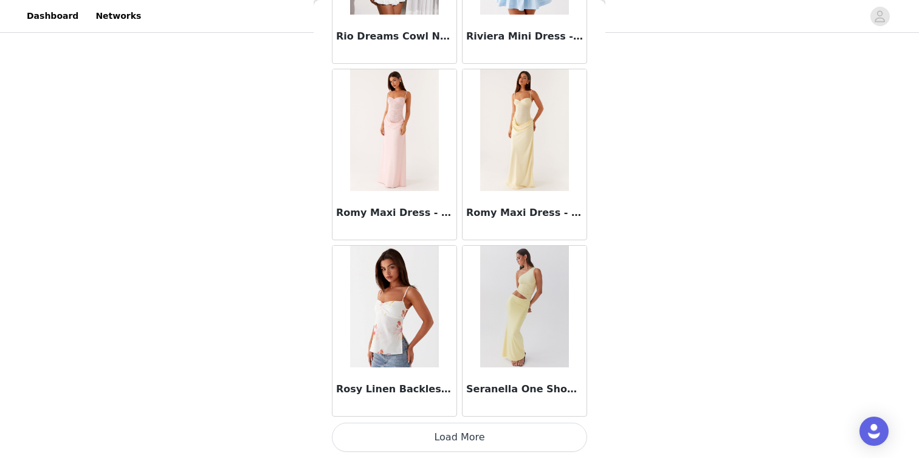
click at [473, 432] on button "Load More" at bounding box center [459, 436] width 255 height 29
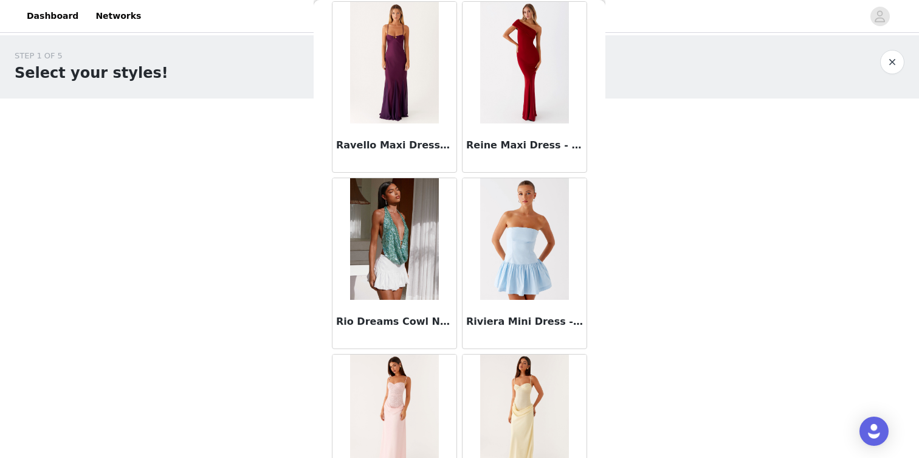
scroll to position [9917, 0]
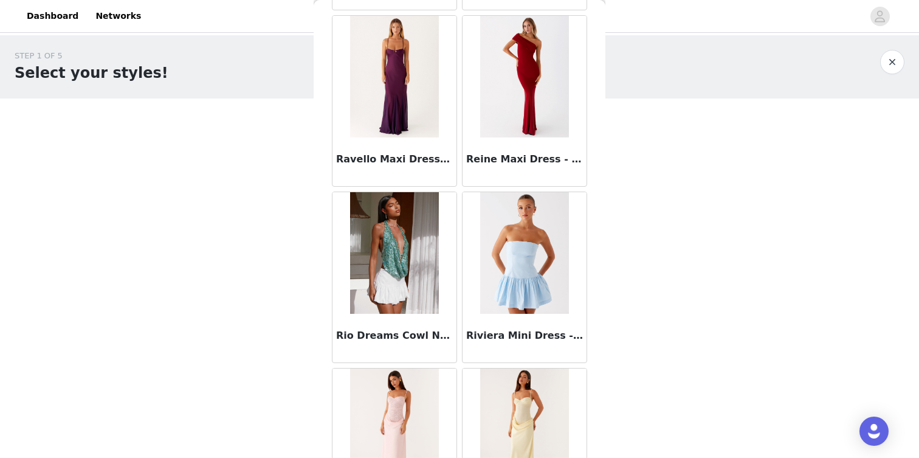
click at [400, 78] on img at bounding box center [394, 77] width 88 height 122
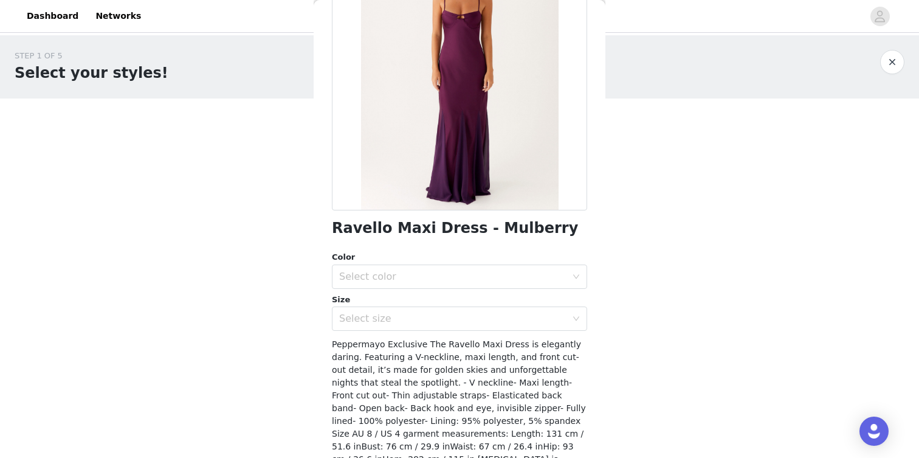
scroll to position [164, 0]
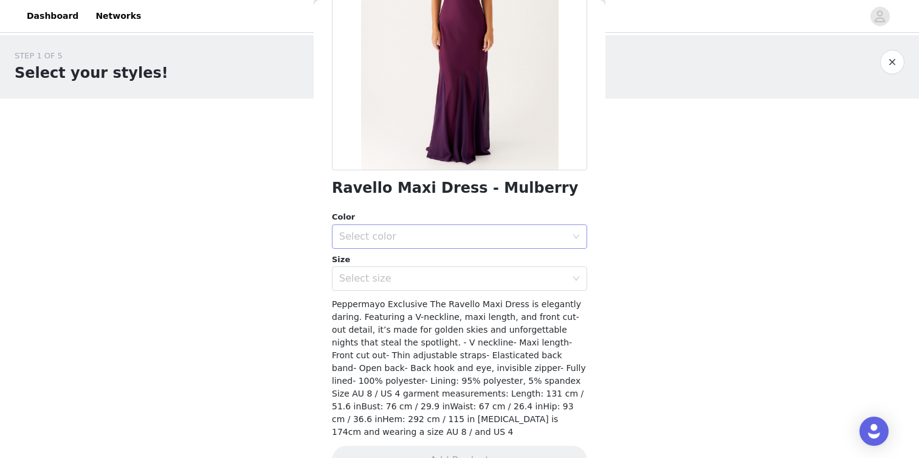
click at [496, 229] on div "Select color" at bounding box center [455, 236] width 233 height 23
click at [491, 263] on li "Mulberry" at bounding box center [459, 262] width 255 height 19
click at [484, 275] on div "Select size" at bounding box center [452, 278] width 227 height 12
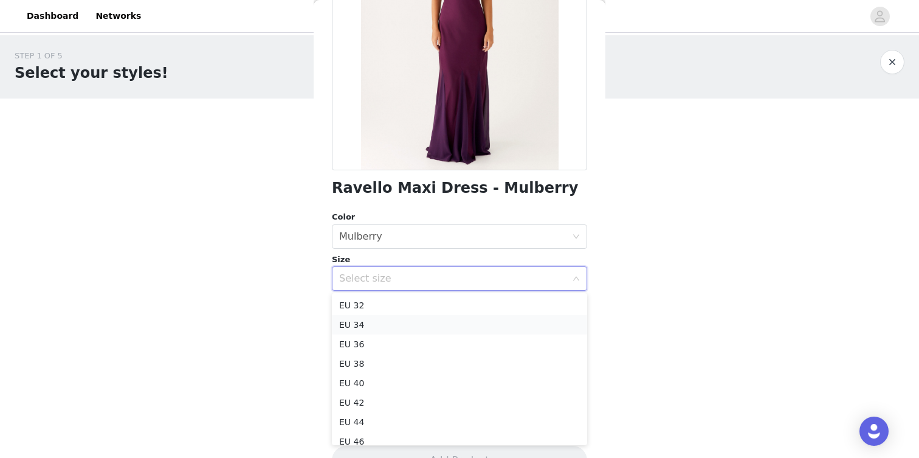
click at [464, 328] on li "EU 34" at bounding box center [459, 324] width 255 height 19
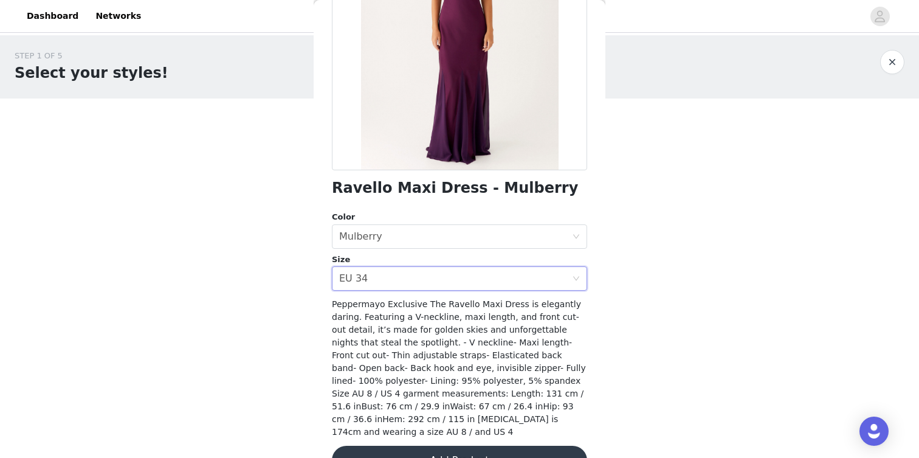
scroll to position [183, 0]
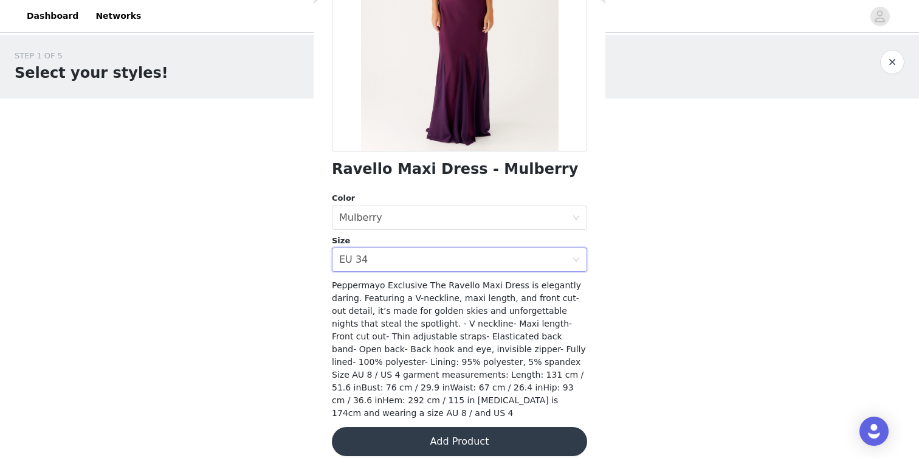
click at [489, 427] on button "Add Product" at bounding box center [459, 441] width 255 height 29
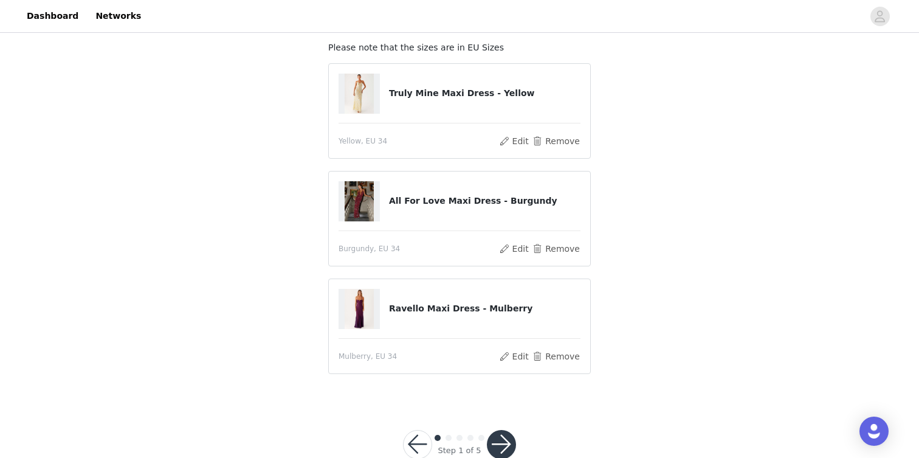
scroll to position [84, 0]
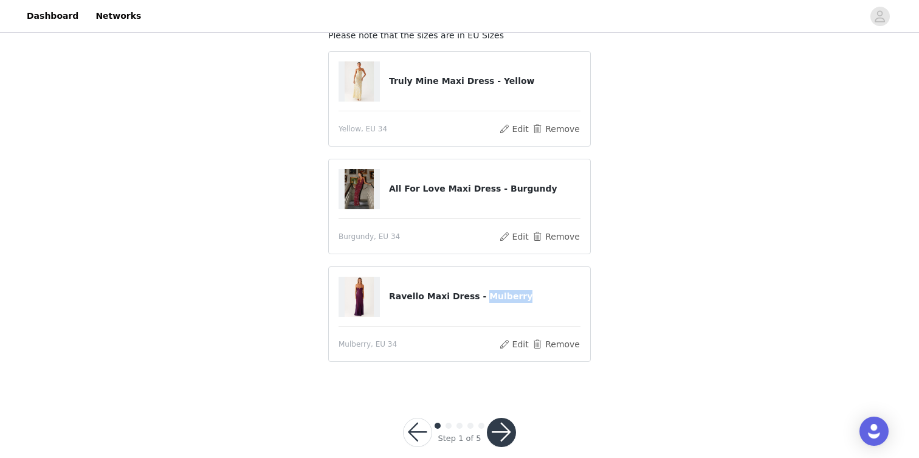
drag, startPoint x: 511, startPoint y: 295, endPoint x: 475, endPoint y: 295, distance: 35.9
click at [475, 295] on h4 "Ravello Maxi Dress - Mulberry" at bounding box center [484, 296] width 191 height 13
copy h4 "Mulberry"
click at [523, 345] on button "Edit" at bounding box center [513, 344] width 31 height 15
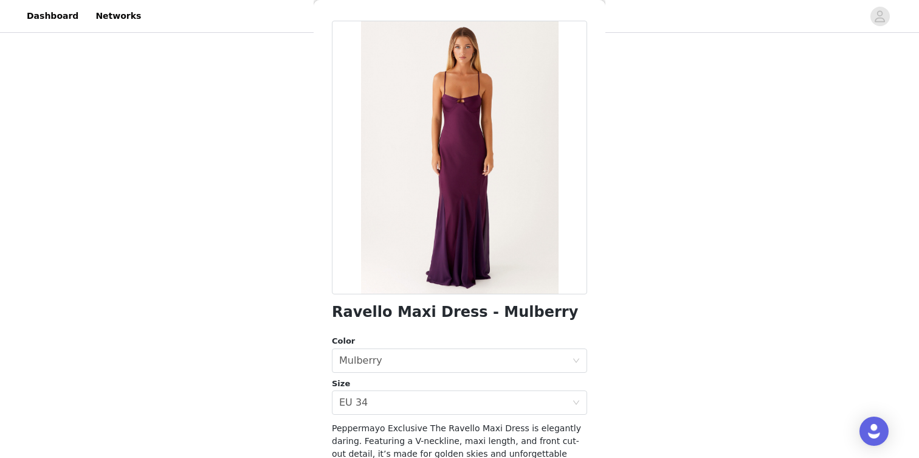
scroll to position [41, 0]
click at [506, 390] on div "Select size EU 34" at bounding box center [455, 401] width 233 height 23
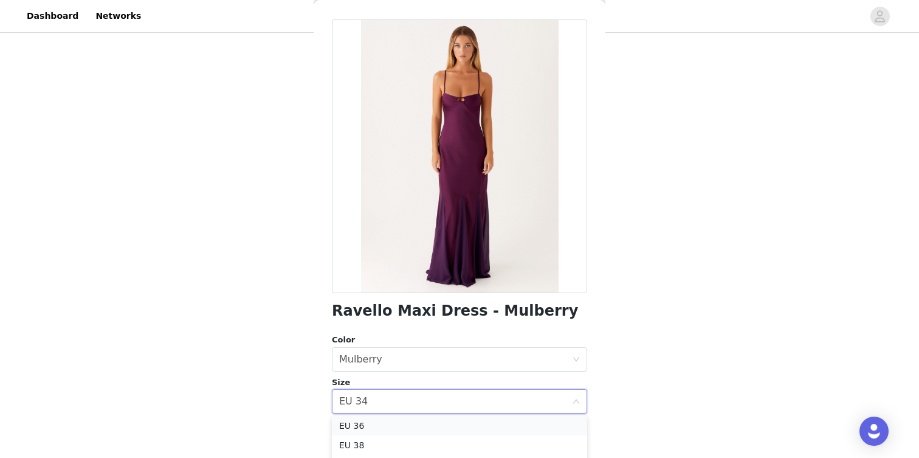
click at [451, 424] on li "EU 36" at bounding box center [459, 425] width 255 height 19
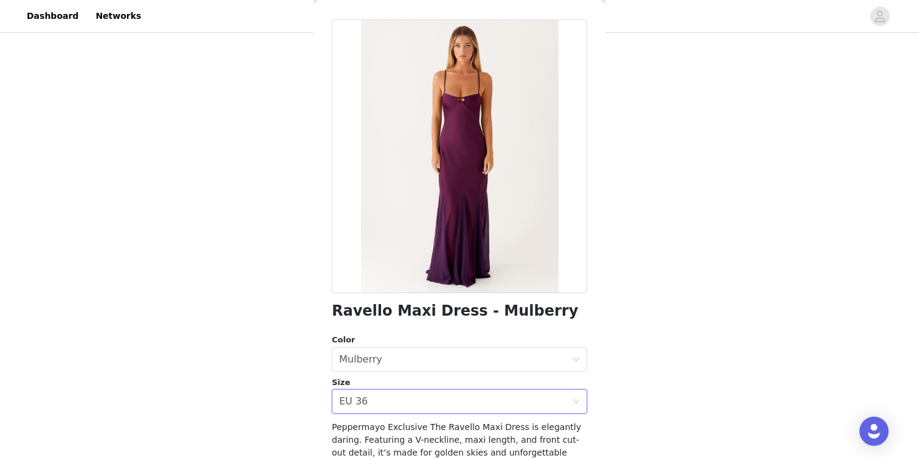
scroll to position [0, 0]
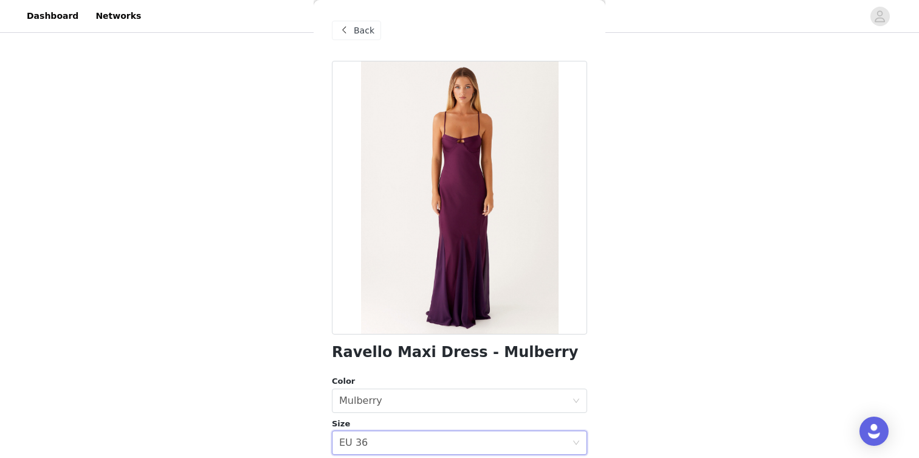
click at [367, 21] on div "Back" at bounding box center [356, 30] width 49 height 19
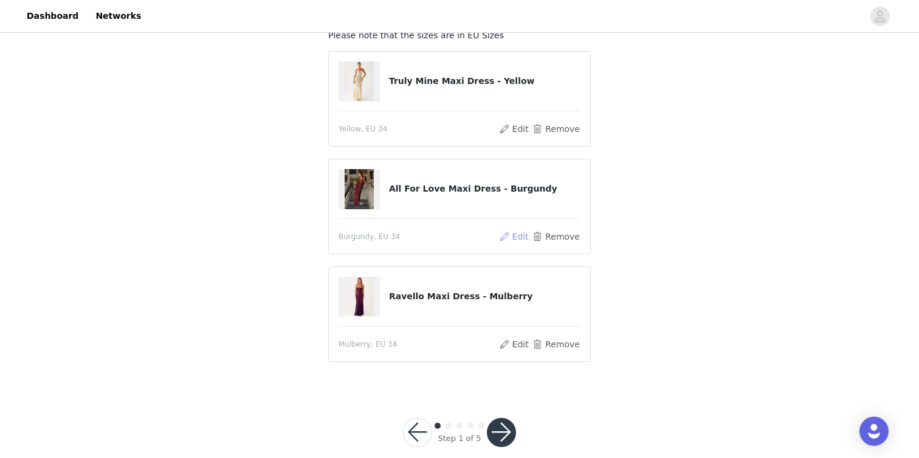
click at [523, 237] on button "Edit" at bounding box center [513, 236] width 31 height 15
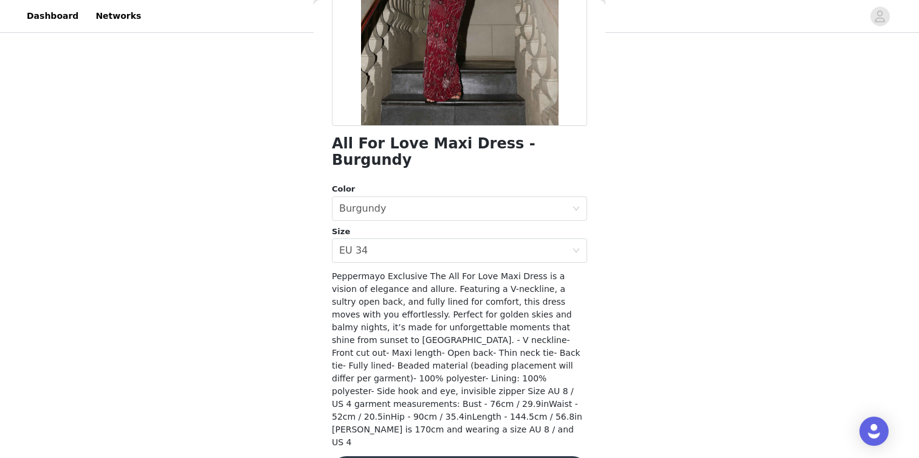
scroll to position [102, 0]
click at [483, 239] on div "Select size EU 34" at bounding box center [455, 250] width 233 height 23
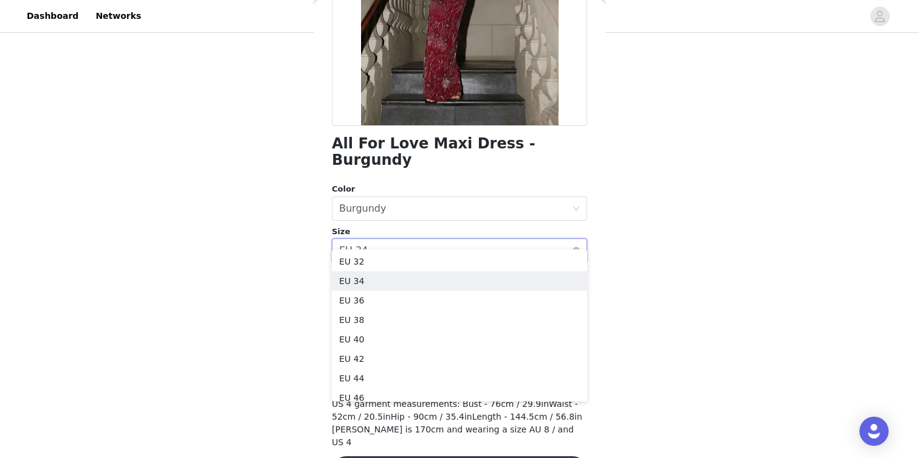
click at [483, 239] on div "Select size EU 34" at bounding box center [455, 250] width 233 height 23
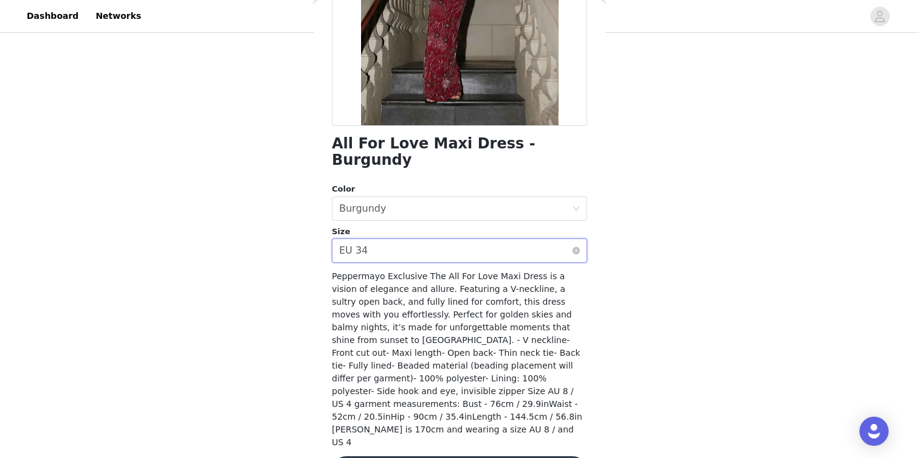
click at [488, 239] on div "Select size EU 34" at bounding box center [455, 250] width 233 height 23
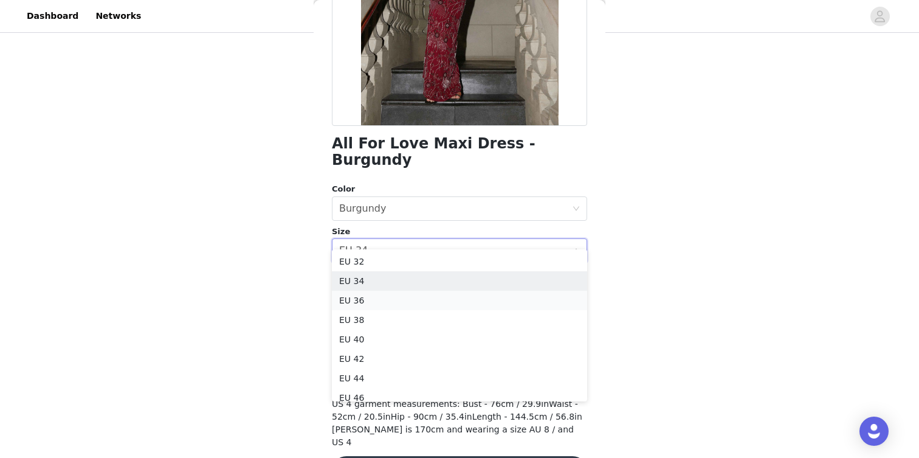
click at [441, 294] on li "EU 36" at bounding box center [459, 300] width 255 height 19
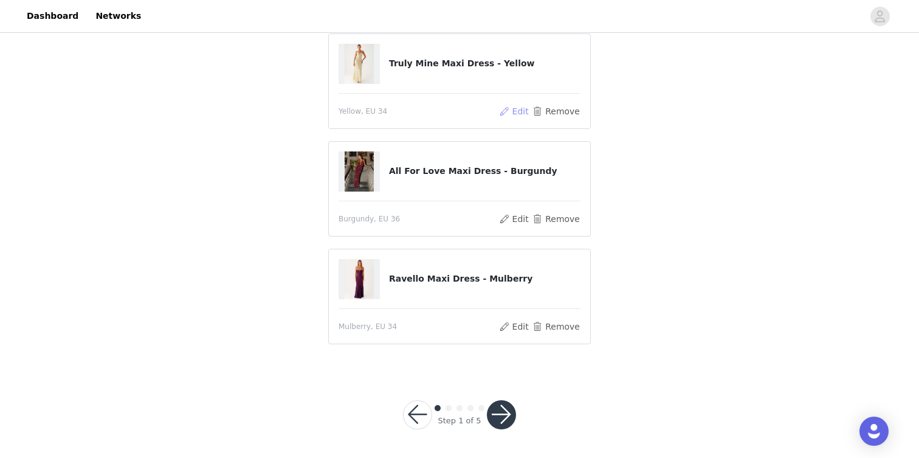
click at [520, 109] on button "Edit" at bounding box center [513, 111] width 31 height 15
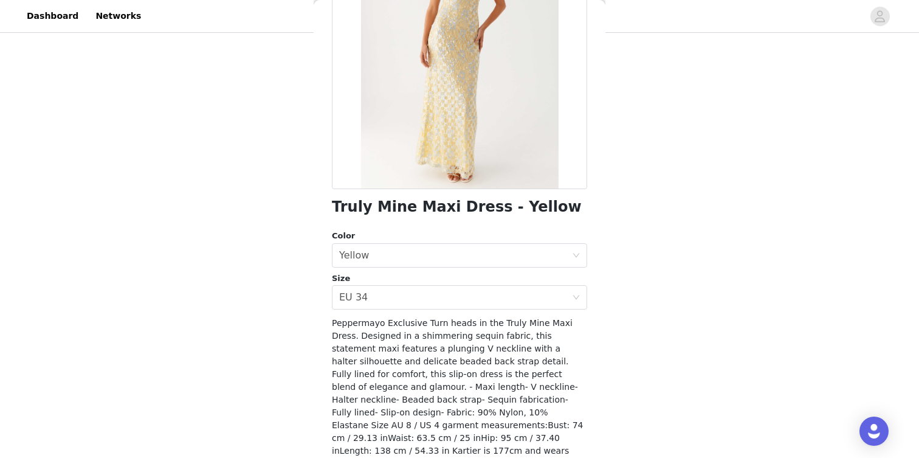
scroll to position [153, 0]
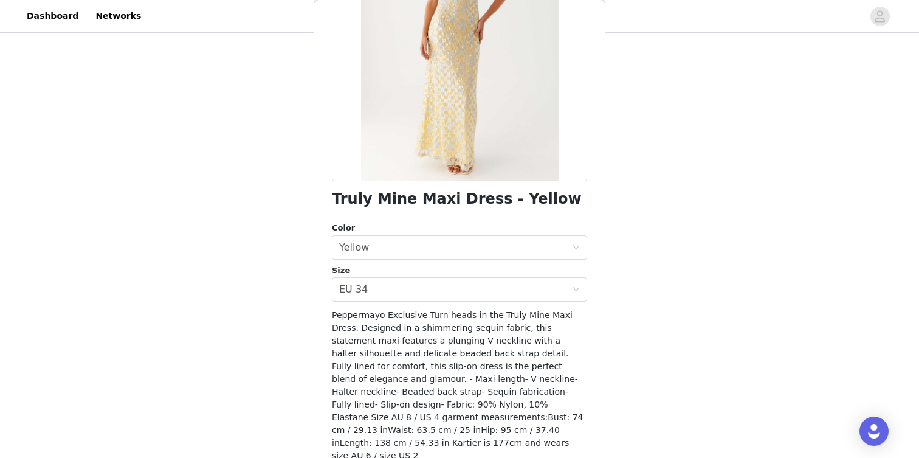
click at [514, 286] on div "Select size EU 34" at bounding box center [455, 289] width 233 height 23
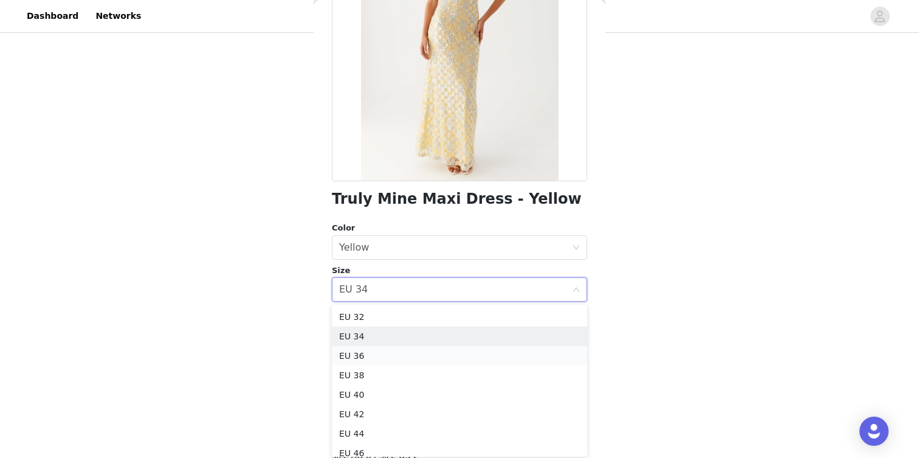
click at [430, 351] on li "EU 36" at bounding box center [459, 355] width 255 height 19
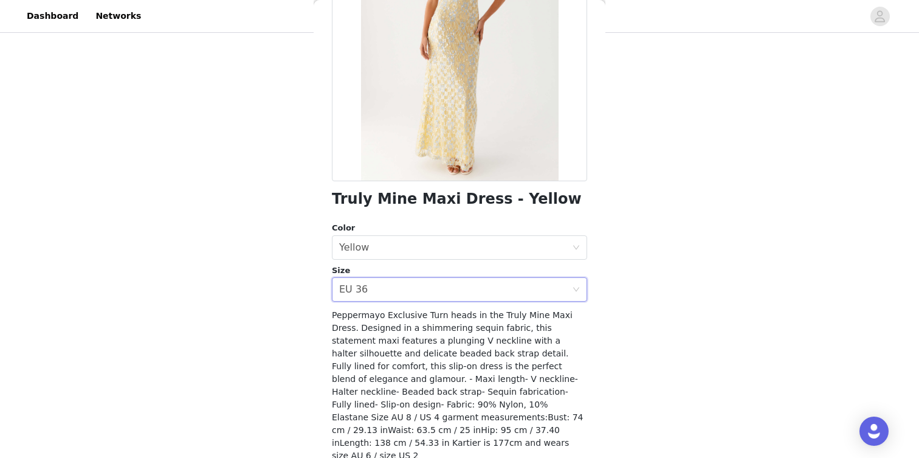
scroll to position [196, 0]
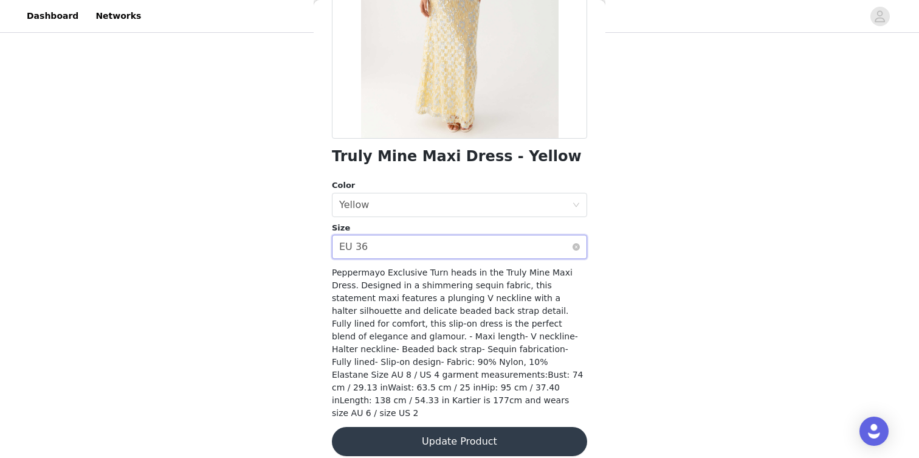
click at [480, 252] on div "Select size EU 36" at bounding box center [455, 246] width 233 height 23
click at [673, 357] on div "STEP 1 OF 5 Select your styles! Please note that the sizes are in EU Sizes Trul…" at bounding box center [459, 152] width 919 height 437
click at [507, 427] on button "Update Product" at bounding box center [459, 441] width 255 height 29
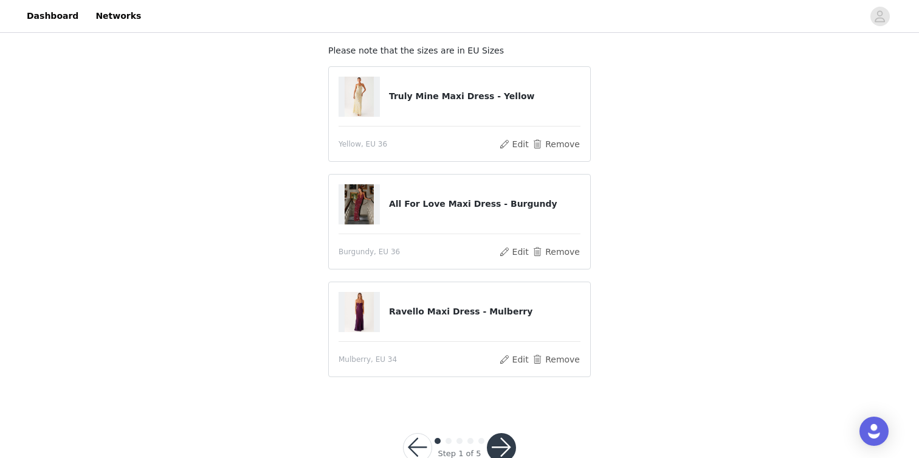
scroll to position [60, 0]
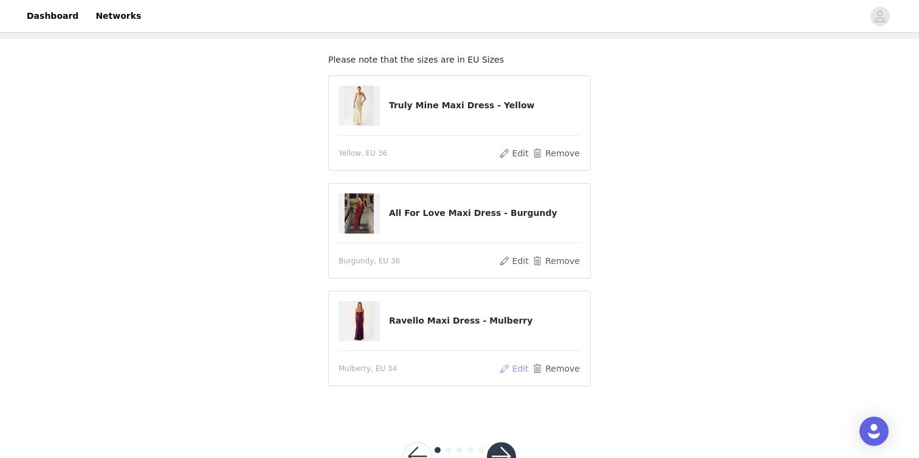
click at [514, 369] on button "Edit" at bounding box center [513, 368] width 31 height 15
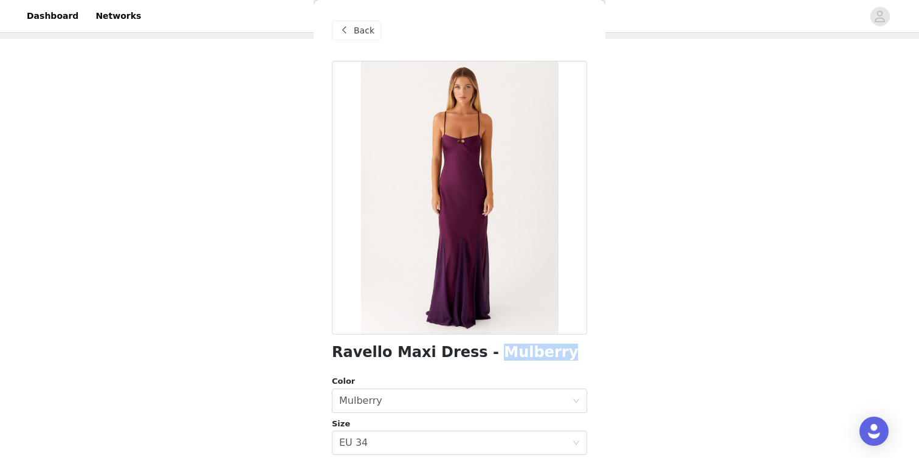
drag, startPoint x: 528, startPoint y: 354, endPoint x: 470, endPoint y: 353, distance: 57.1
click at [470, 353] on h1 "Ravello Maxi Dress - Mulberry" at bounding box center [455, 352] width 246 height 16
copy h1 "Mulberry"
click at [490, 431] on div "Select size EU 34" at bounding box center [455, 442] width 233 height 23
click at [487, 436] on div "Select size EU 34" at bounding box center [455, 442] width 233 height 23
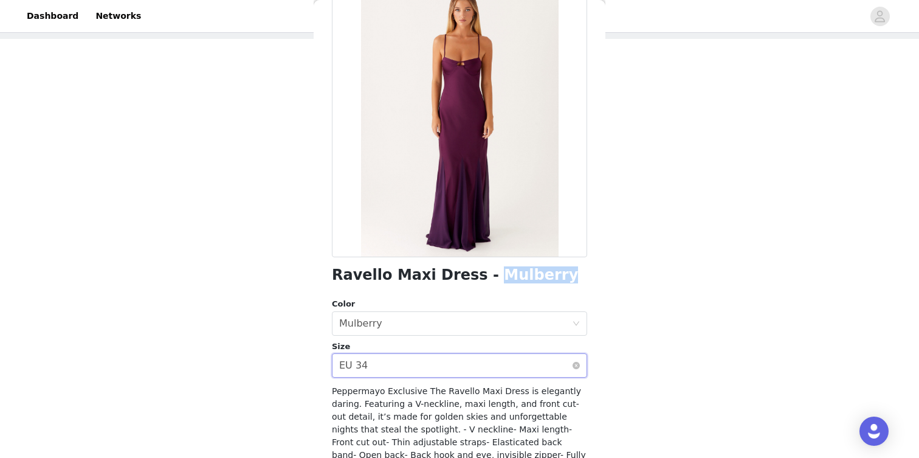
scroll to position [80, 0]
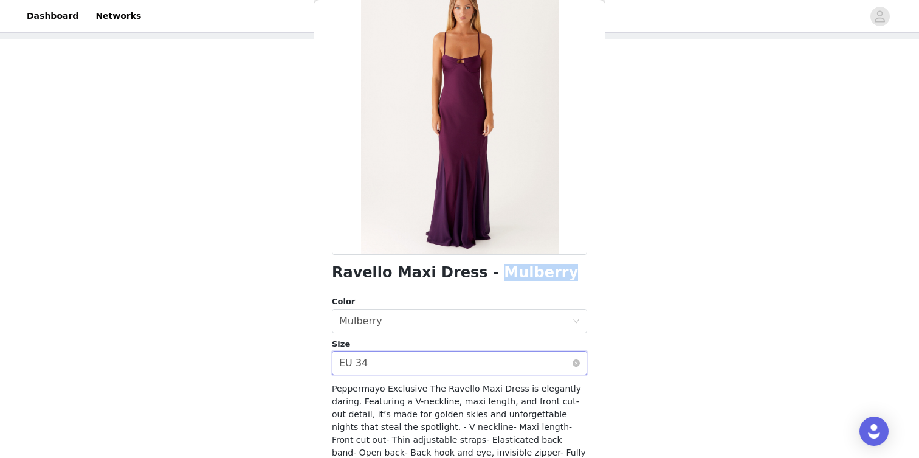
click at [467, 362] on div "Select size EU 34" at bounding box center [455, 362] width 233 height 23
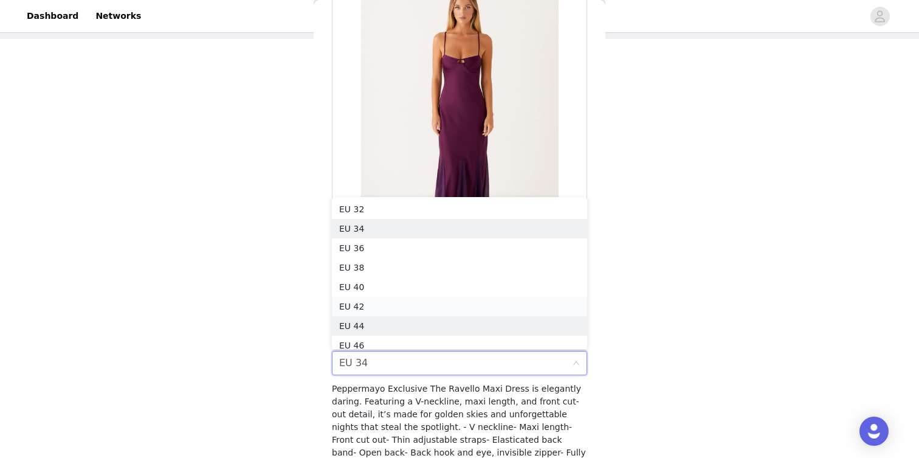
scroll to position [6, 0]
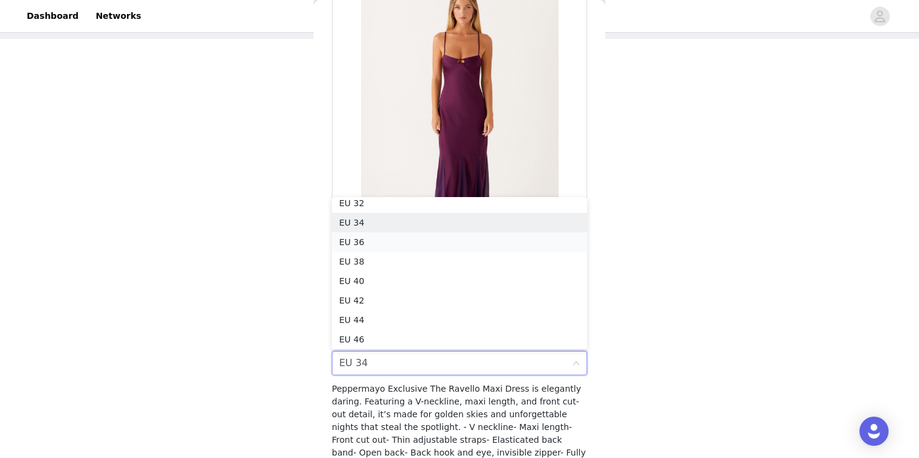
click at [427, 243] on li "EU 36" at bounding box center [459, 241] width 255 height 19
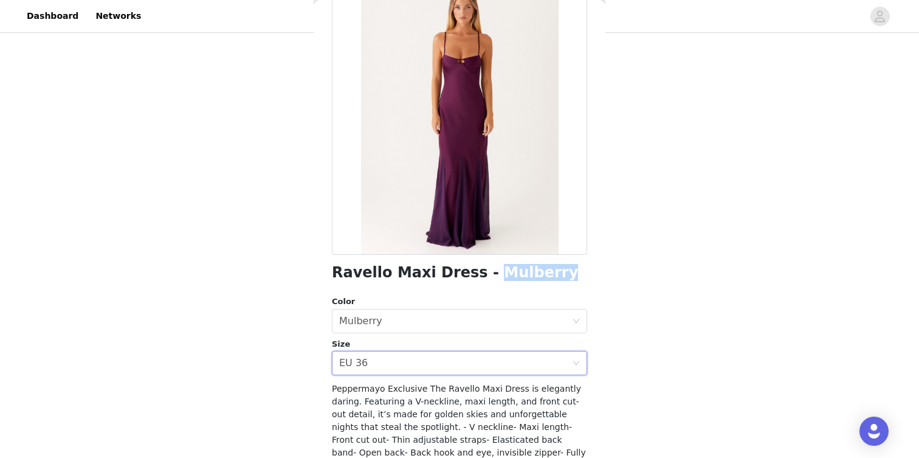
scroll to position [183, 0]
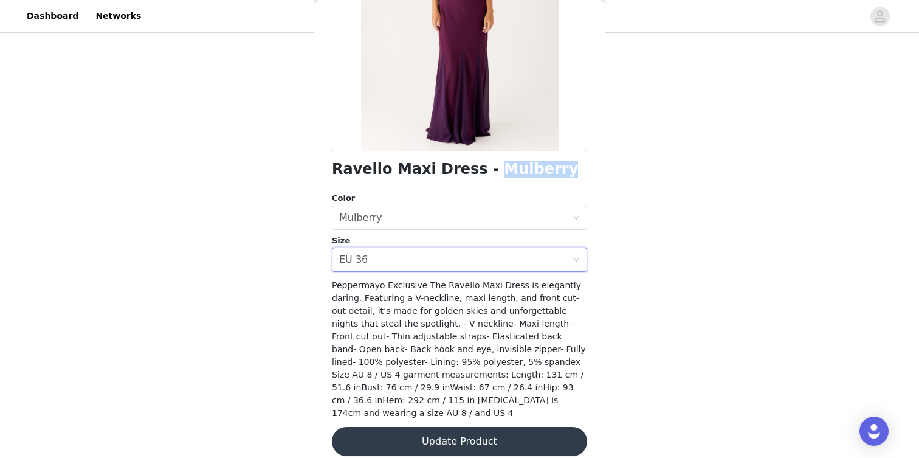
click at [539, 427] on button "Update Product" at bounding box center [459, 441] width 255 height 29
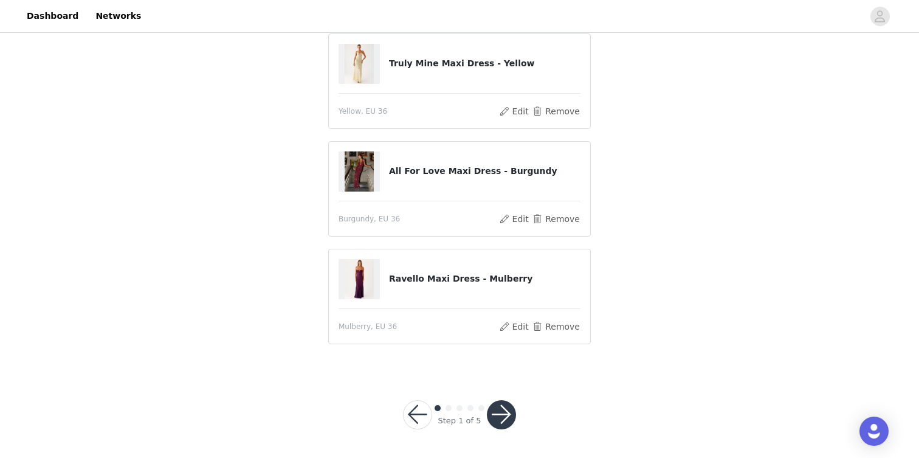
click at [505, 409] on button "button" at bounding box center [501, 414] width 29 height 29
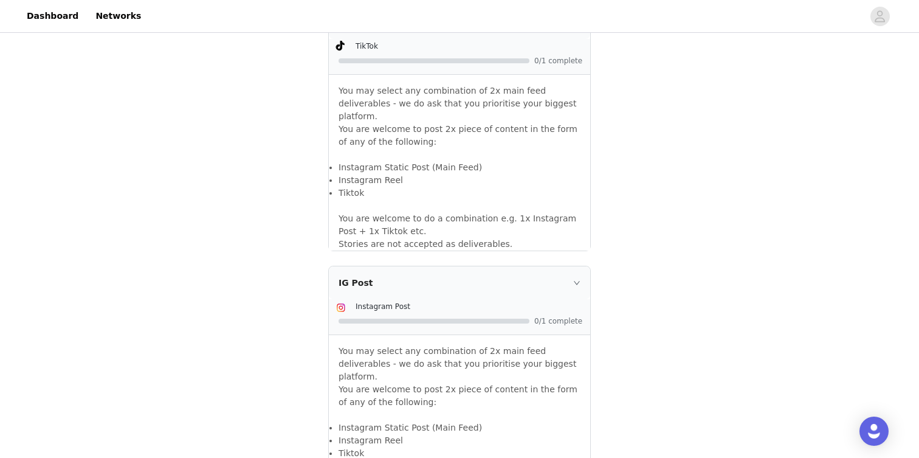
scroll to position [672, 0]
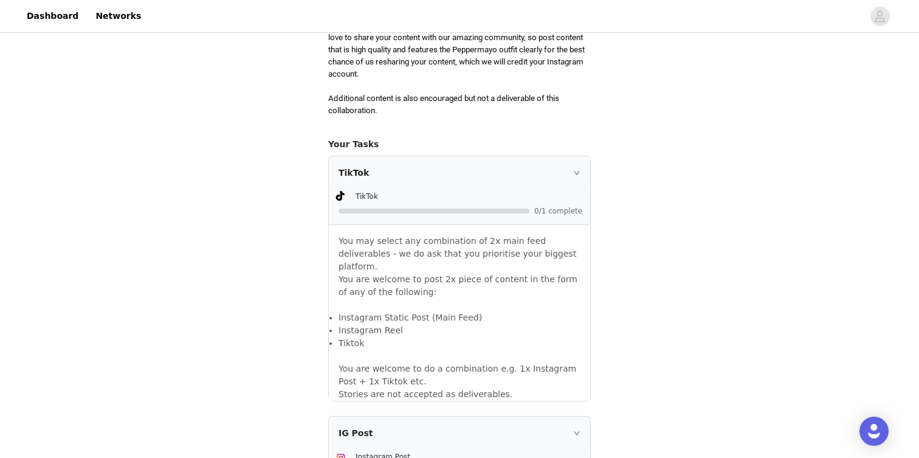
click at [575, 170] on icon "icon: right" at bounding box center [576, 172] width 7 height 7
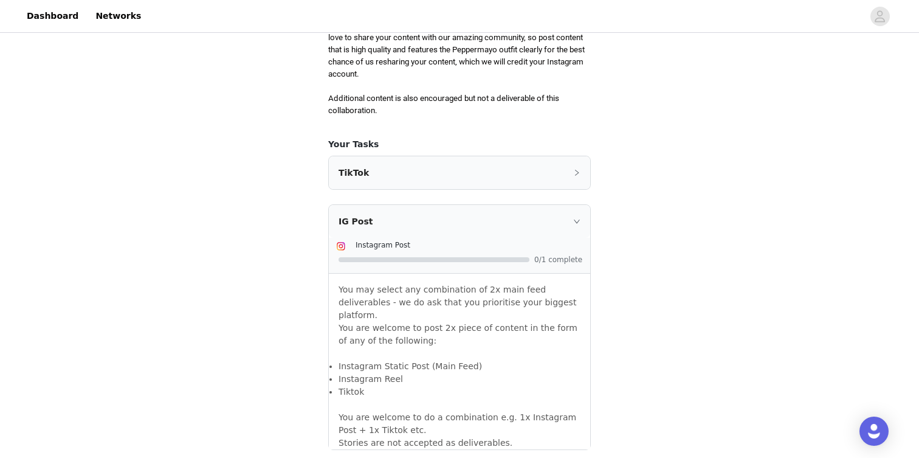
click at [575, 170] on icon "icon: right" at bounding box center [577, 173] width 4 height 6
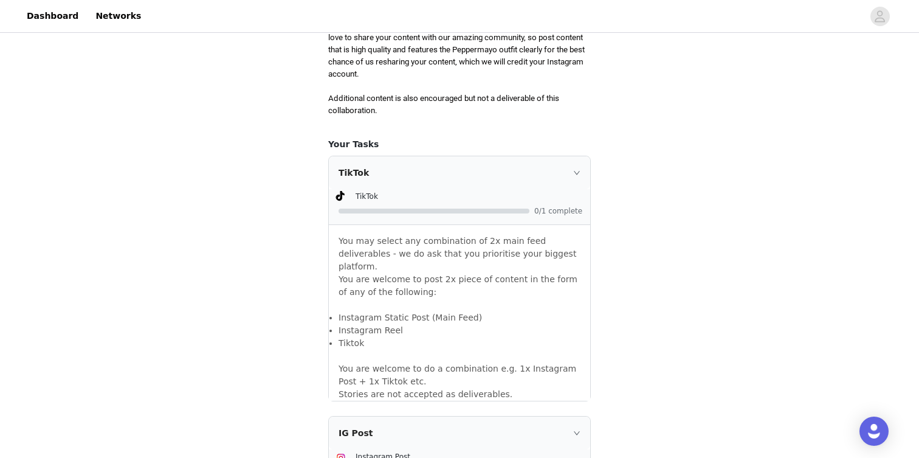
click at [357, 166] on div "TikTok" at bounding box center [459, 172] width 261 height 33
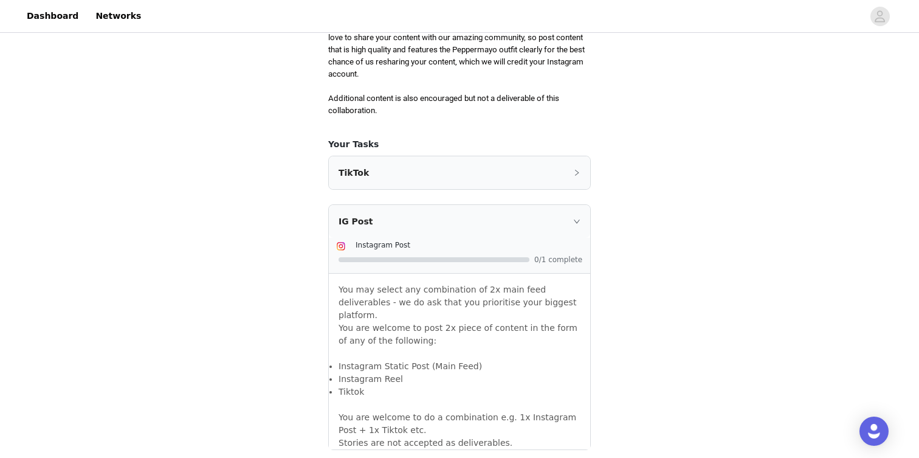
click at [357, 166] on div "TikTok" at bounding box center [459, 172] width 261 height 33
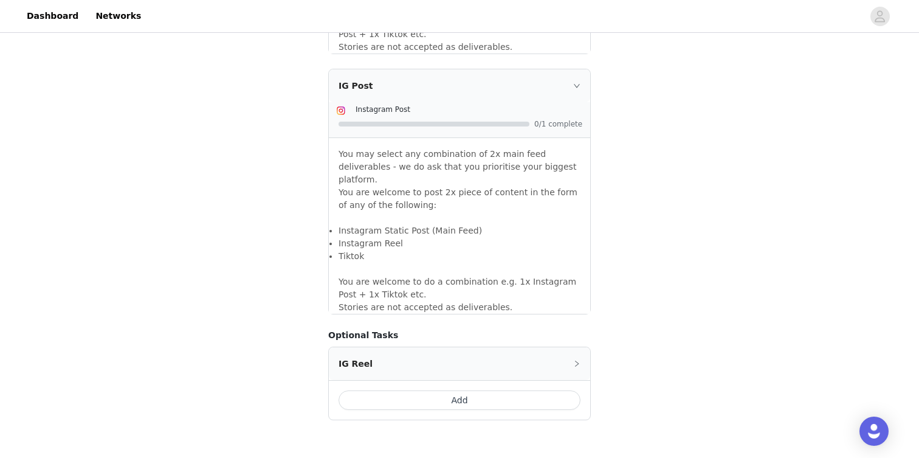
scroll to position [1031, 0]
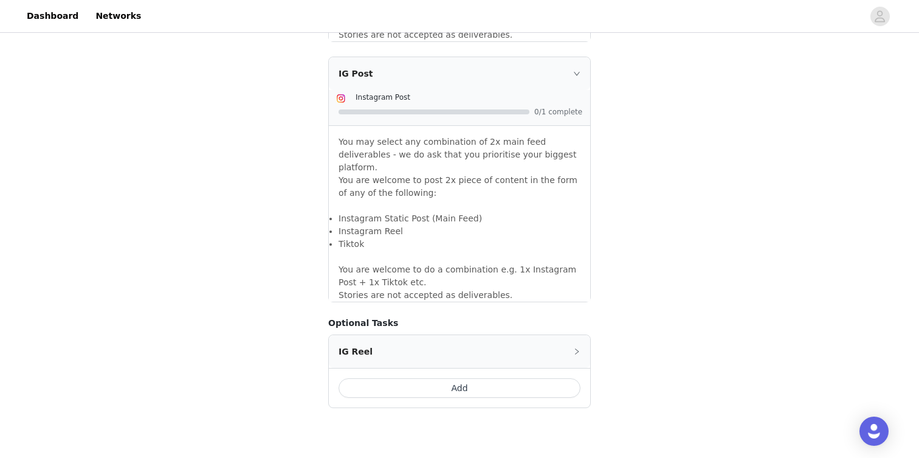
click at [443, 378] on button "Add" at bounding box center [460, 387] width 242 height 19
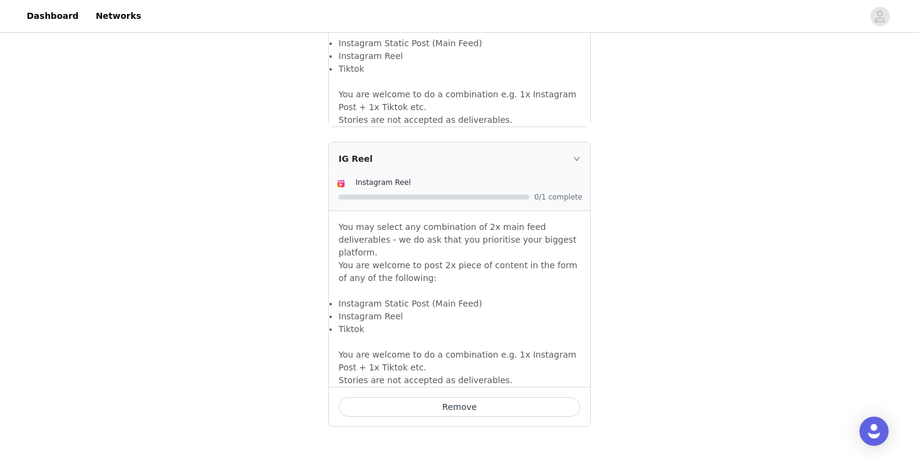
scroll to position [1254, 0]
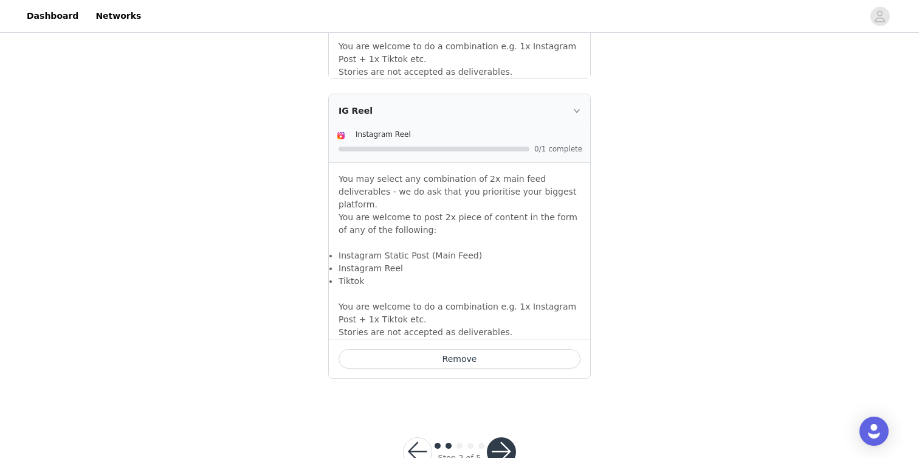
click at [505, 437] on button "button" at bounding box center [501, 451] width 29 height 29
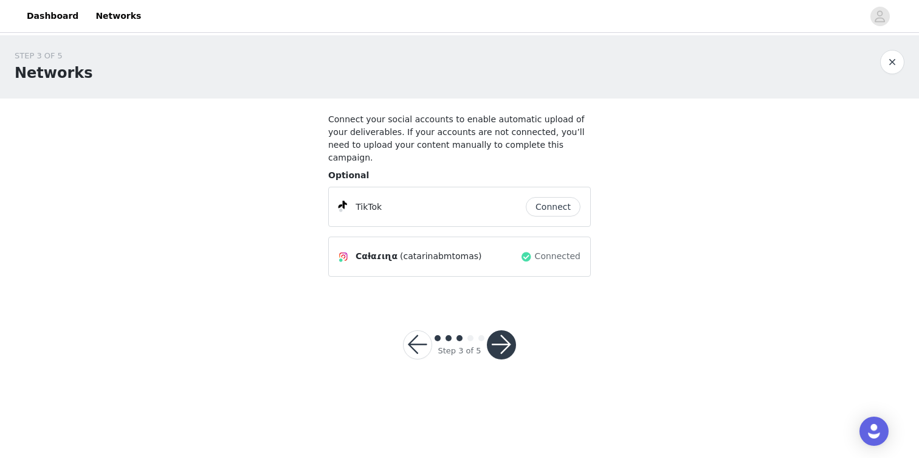
click at [551, 198] on button "Connect" at bounding box center [553, 206] width 55 height 19
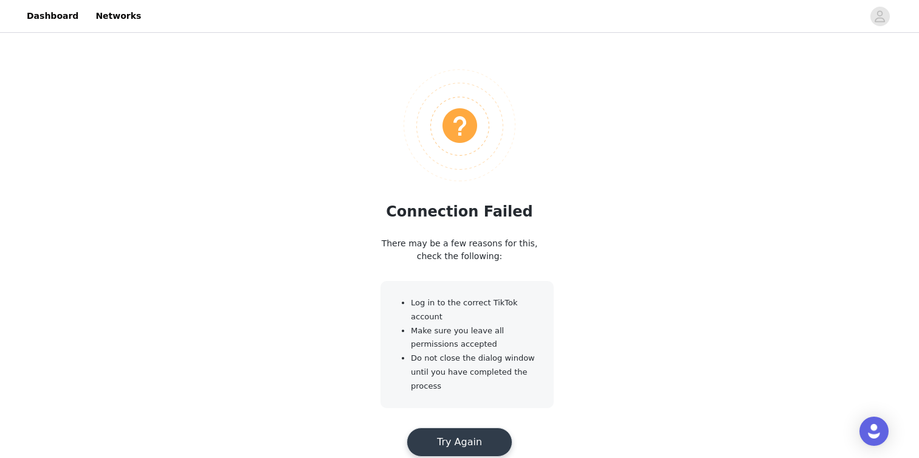
scroll to position [102, 0]
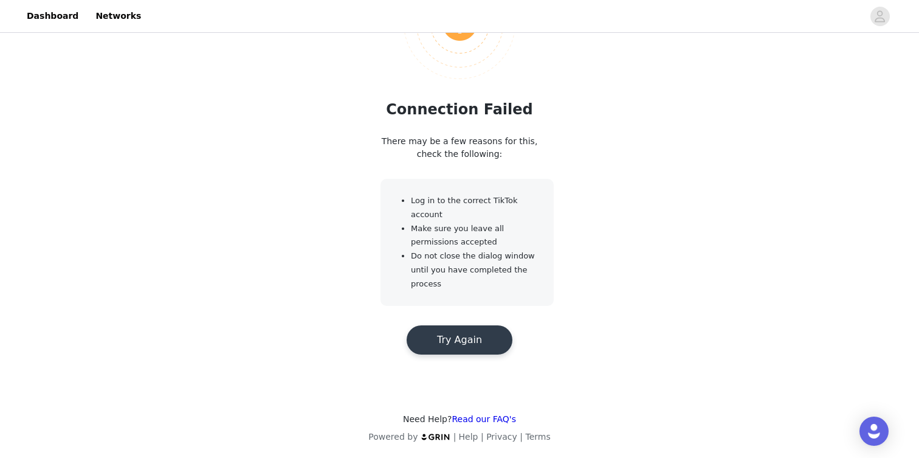
click at [473, 339] on button "Try Again" at bounding box center [460, 339] width 106 height 29
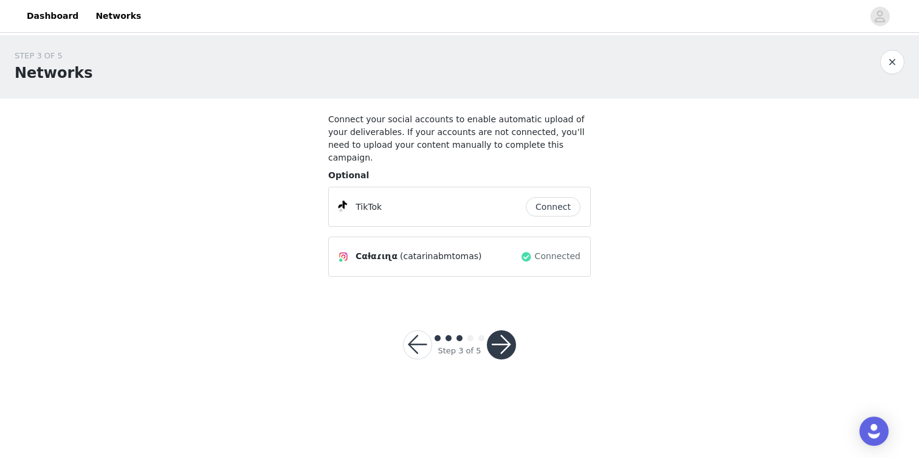
click at [513, 330] on div at bounding box center [501, 344] width 29 height 29
click at [508, 332] on button "button" at bounding box center [501, 344] width 29 height 29
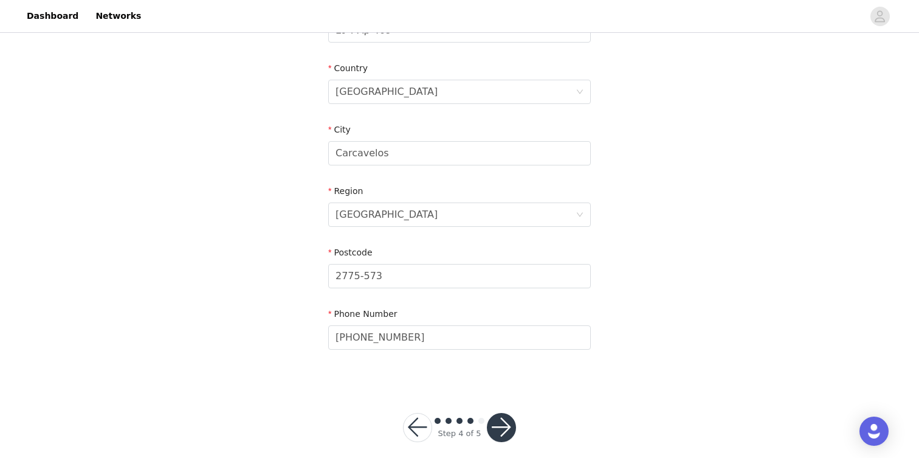
scroll to position [396, 0]
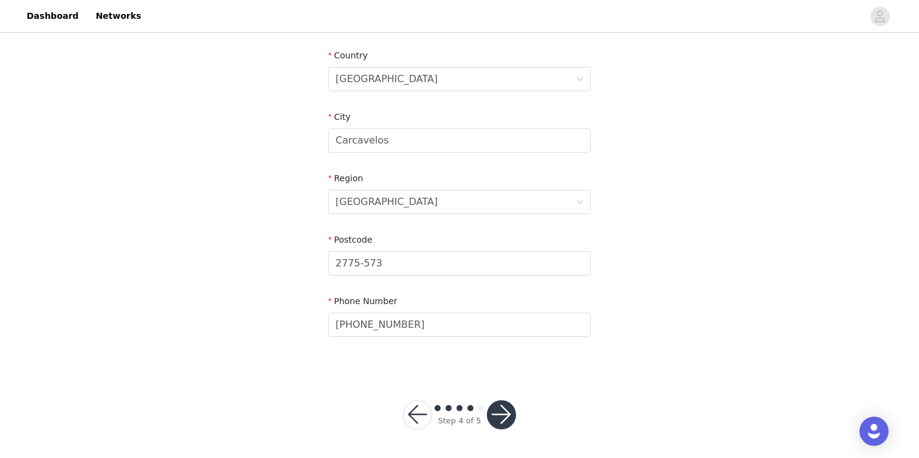
click at [498, 416] on button "button" at bounding box center [501, 414] width 29 height 29
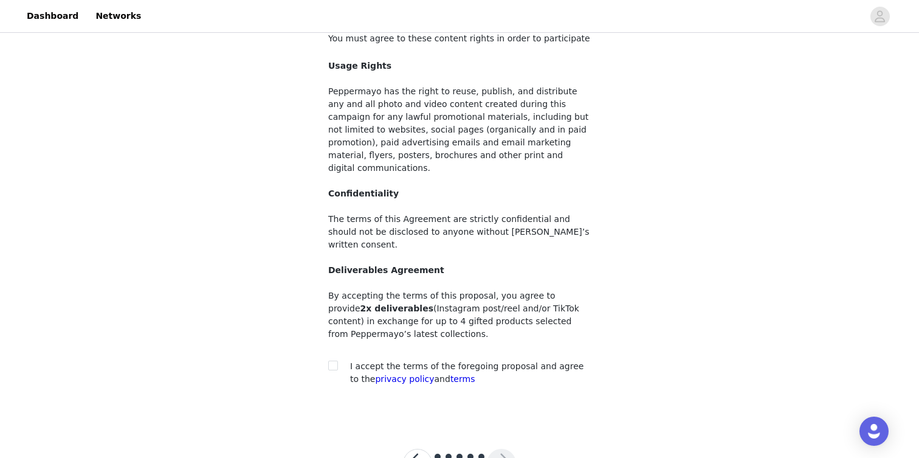
scroll to position [104, 0]
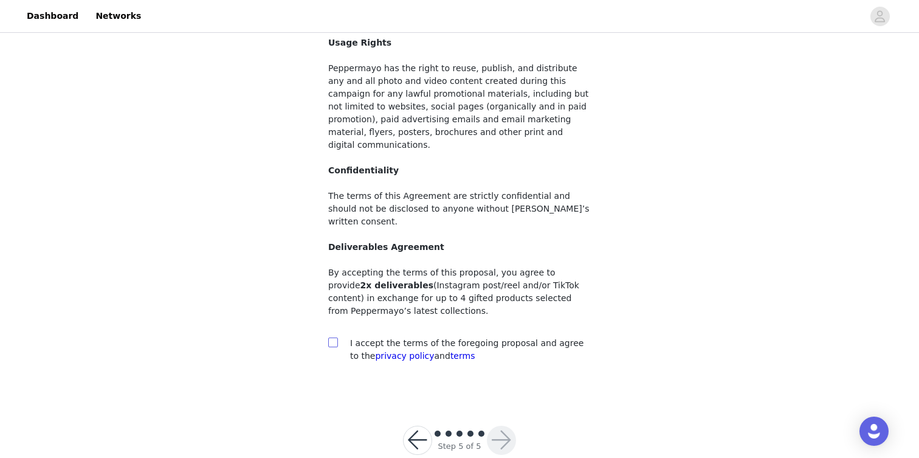
click at [336, 337] on input "checkbox" at bounding box center [332, 341] width 9 height 9
checkbox input "true"
click at [503, 427] on button "button" at bounding box center [501, 439] width 29 height 29
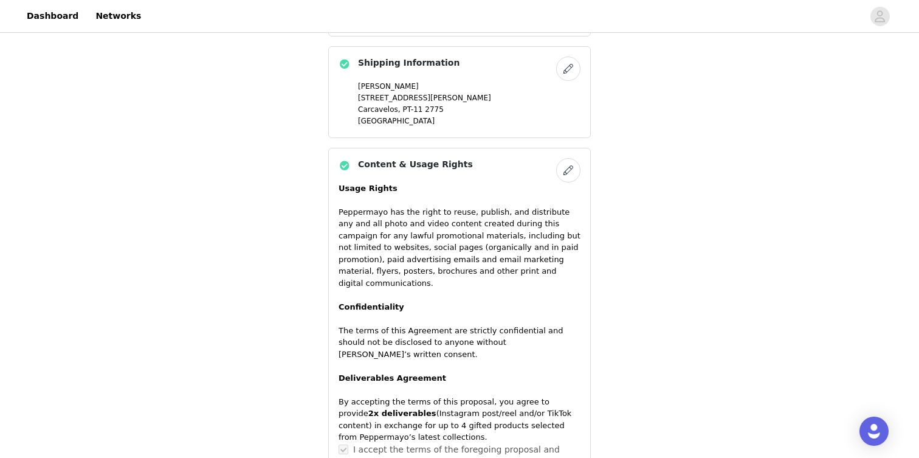
scroll to position [858, 0]
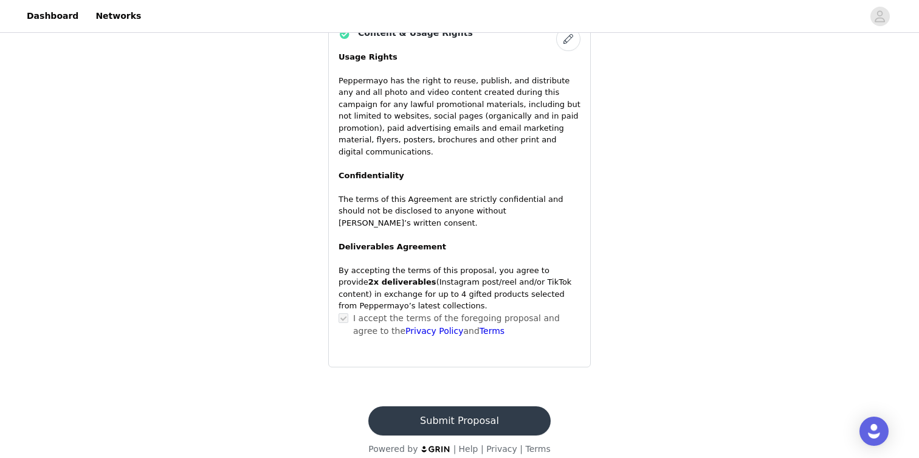
click at [483, 406] on button "Submit Proposal" at bounding box center [459, 420] width 182 height 29
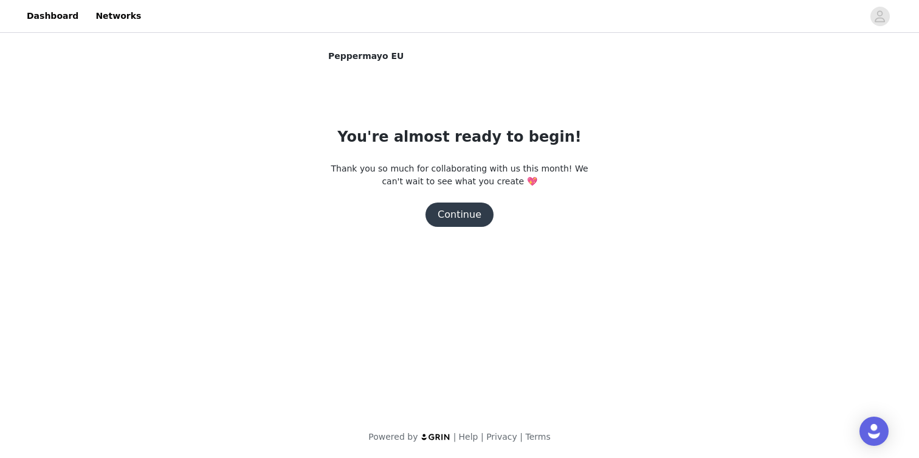
click at [464, 216] on button "Continue" at bounding box center [459, 214] width 68 height 24
